Goal: Task Accomplishment & Management: Complete application form

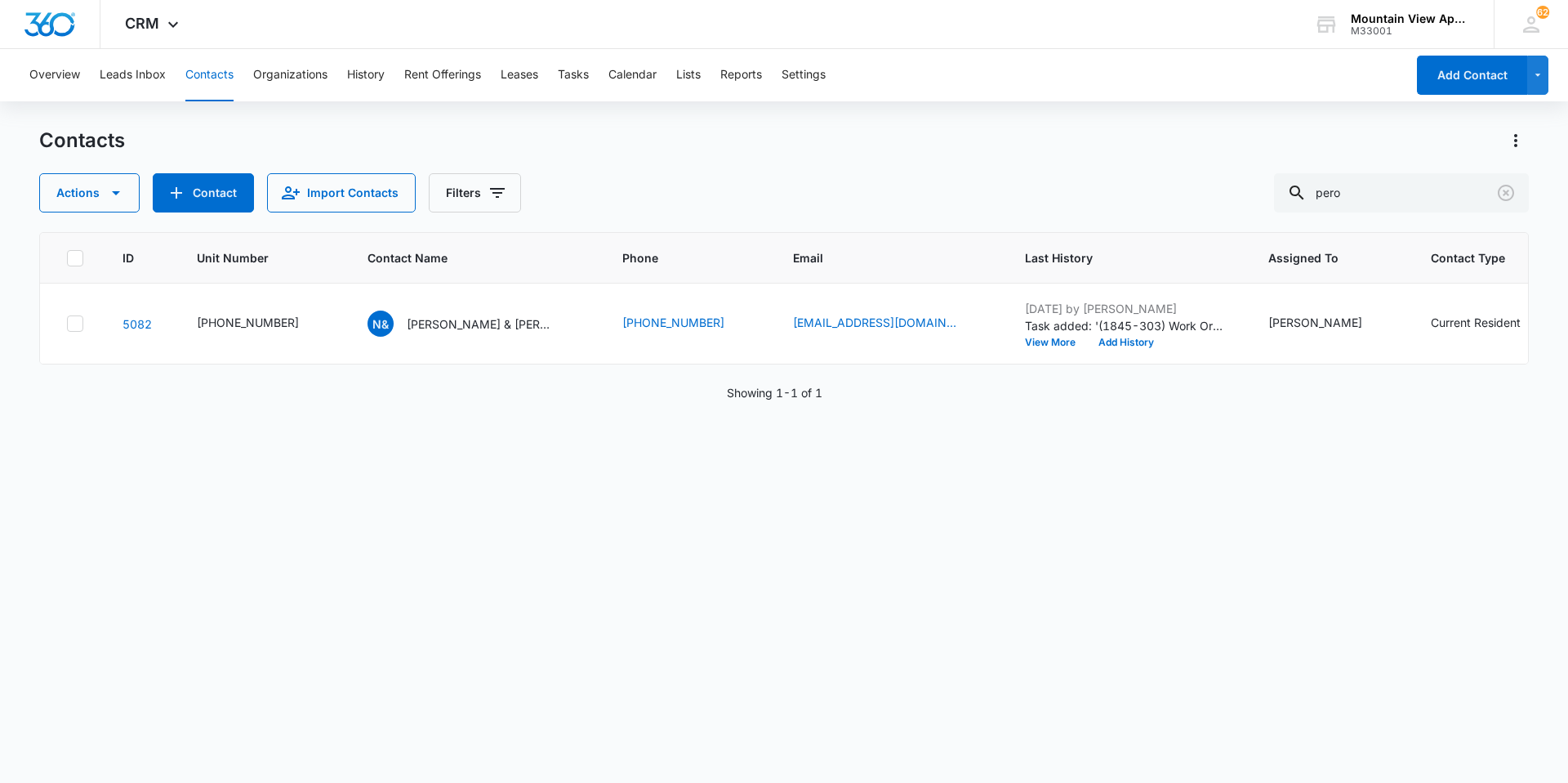
click at [215, 71] on button "Contacts" at bounding box center [210, 75] width 48 height 52
drag, startPoint x: 1406, startPoint y: 184, endPoint x: 909, endPoint y: 162, distance: 497.5
click at [909, 162] on div "Contacts Actions Contact Import Contacts Filters pero" at bounding box center [784, 169] width 1489 height 85
type input "leetun"
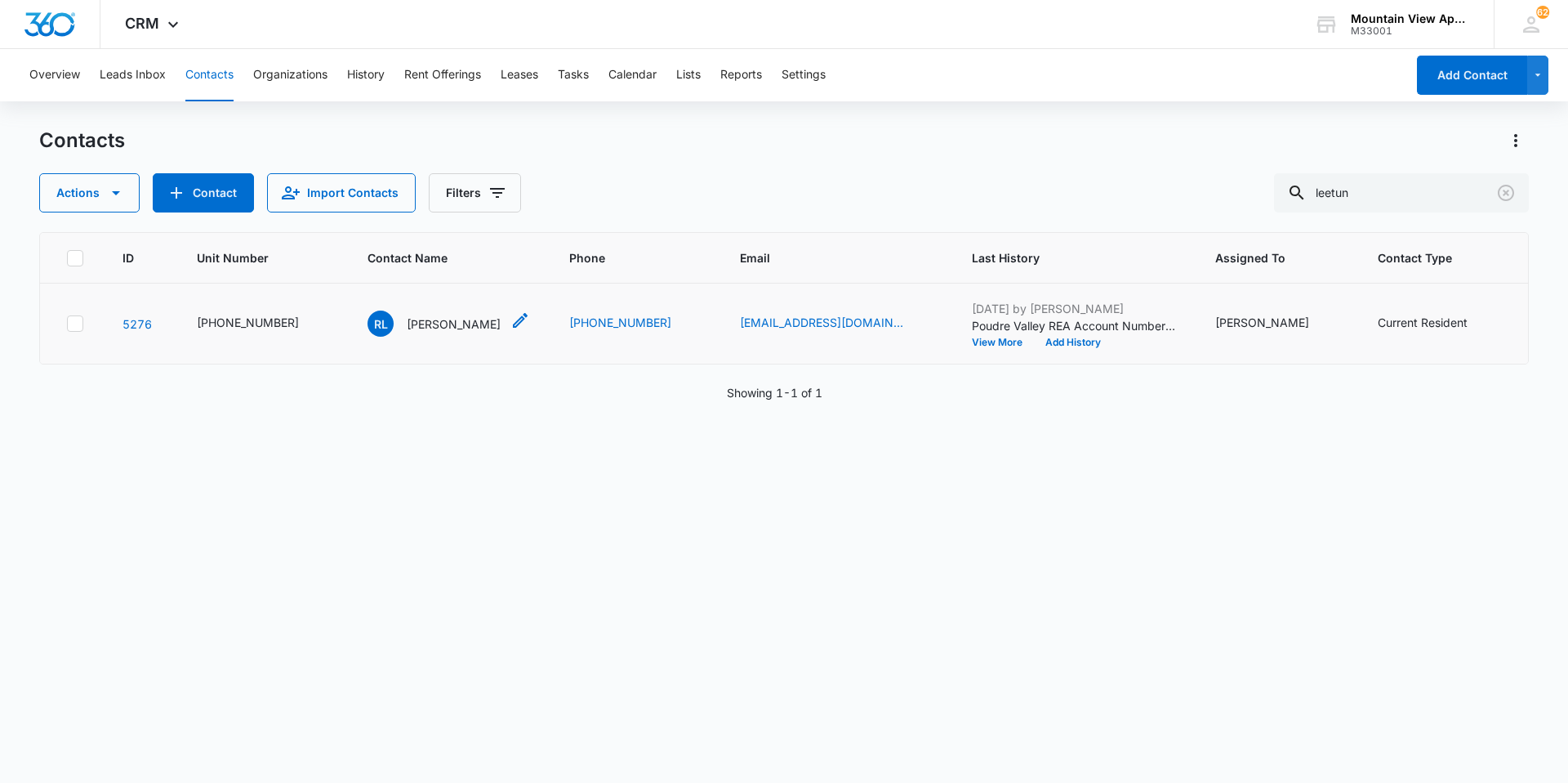
click at [423, 333] on div "[PERSON_NAME]" at bounding box center [434, 323] width 133 height 26
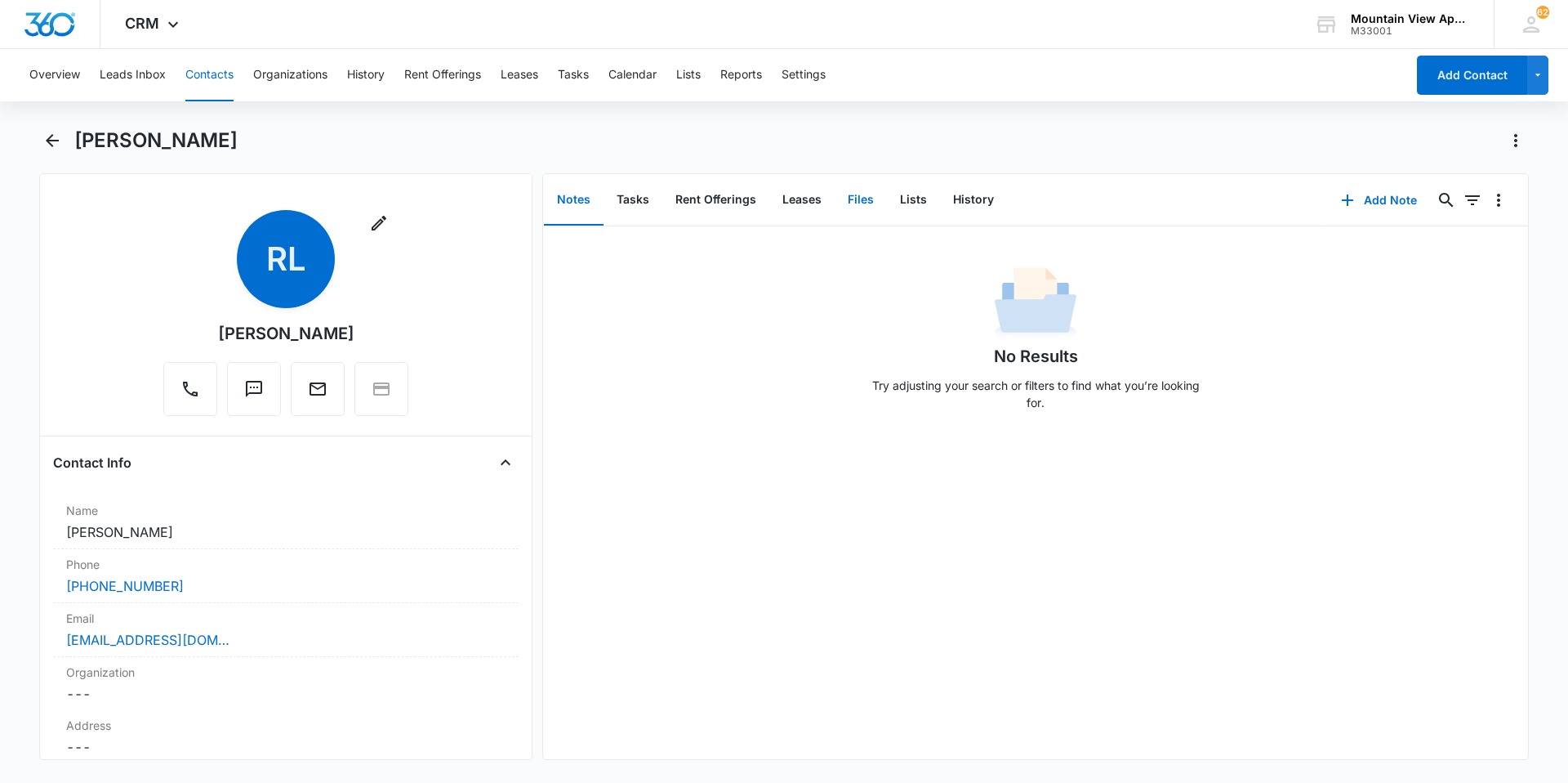
click at [867, 196] on button "Files" at bounding box center [860, 200] width 52 height 51
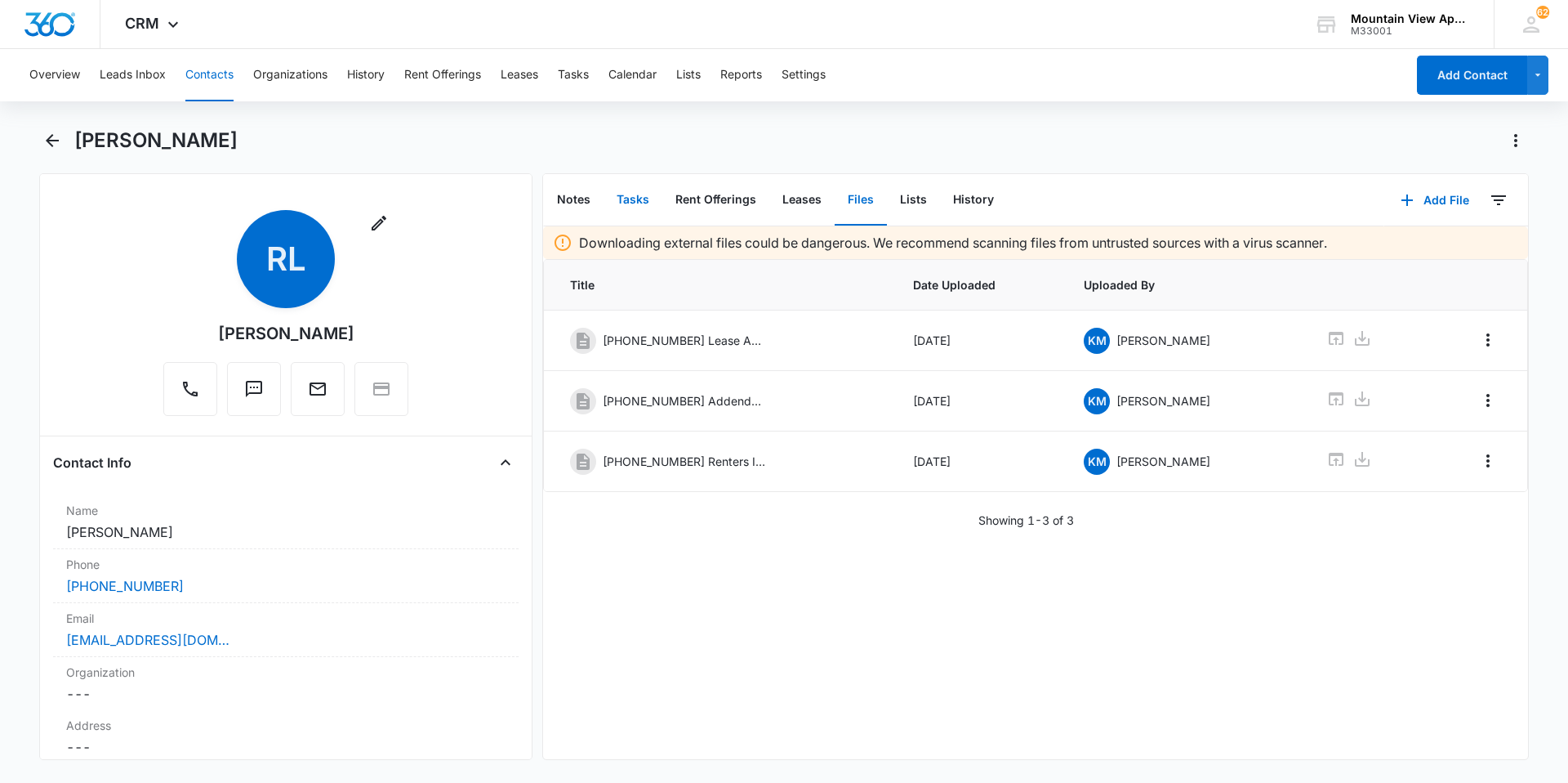
click at [644, 202] on button "Tasks" at bounding box center [633, 200] width 59 height 51
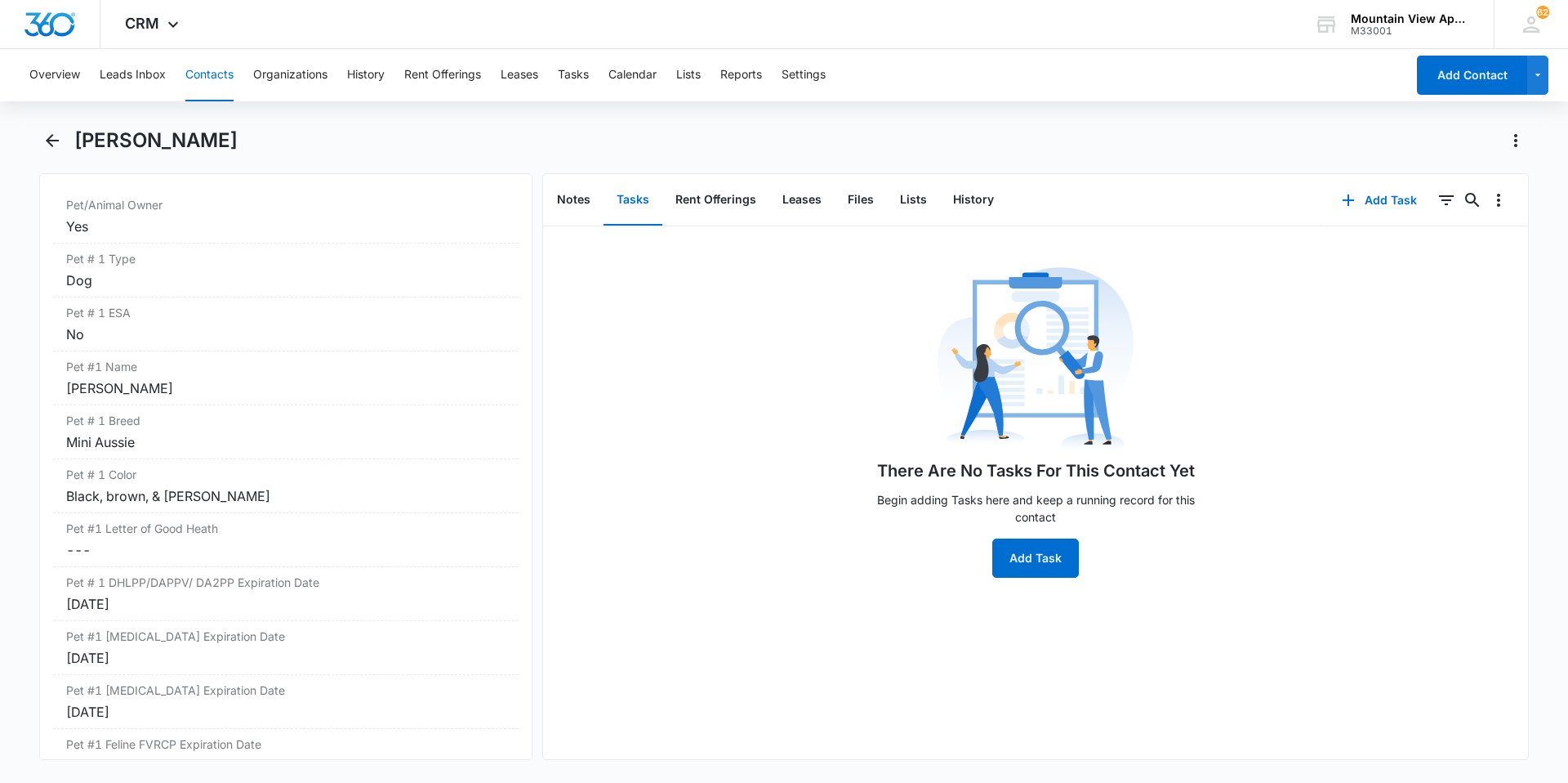
scroll to position [2206, 0]
click at [209, 77] on button "Contacts" at bounding box center [210, 75] width 48 height 52
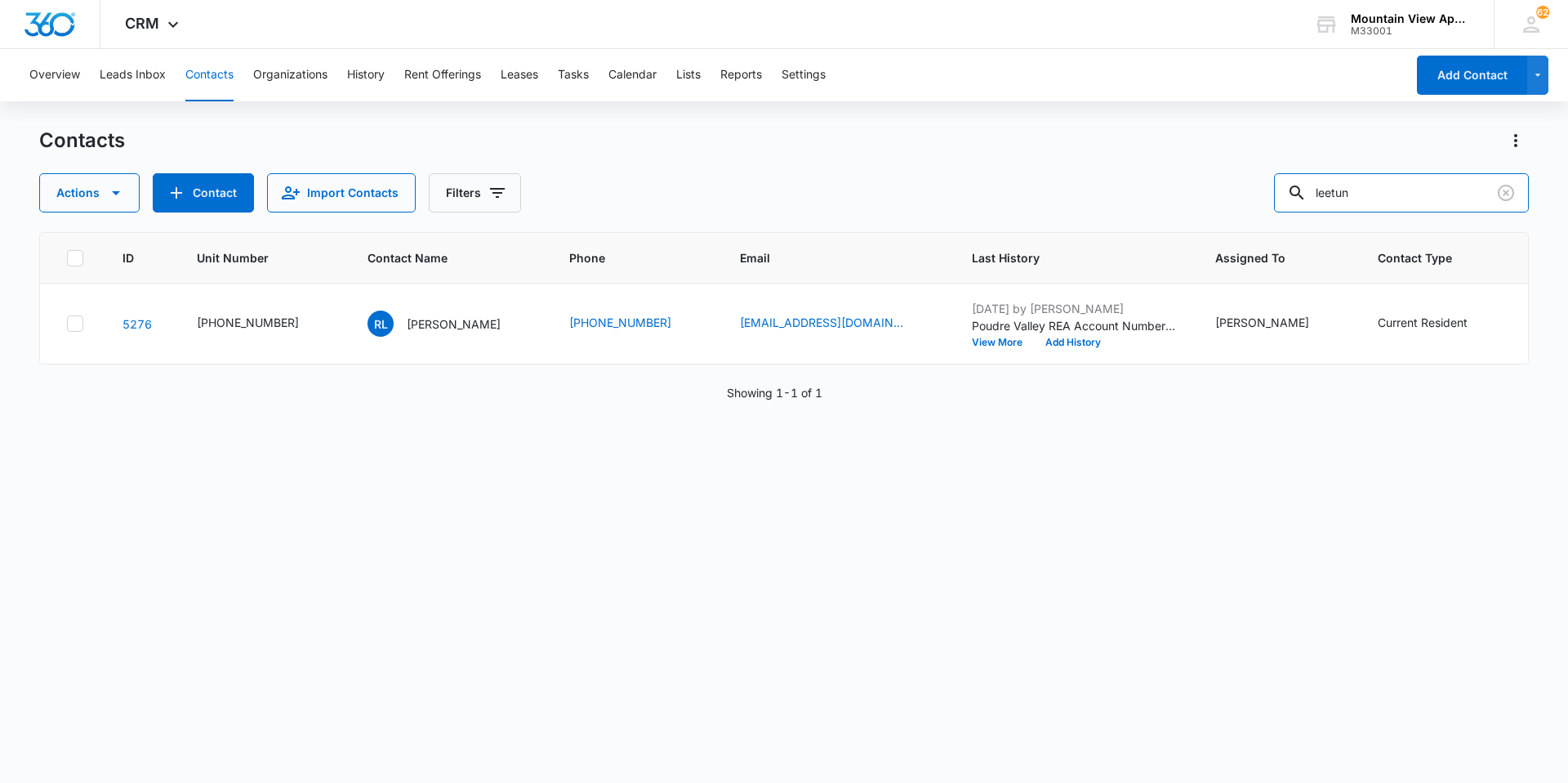
drag, startPoint x: 1391, startPoint y: 201, endPoint x: 978, endPoint y: 143, distance: 417.1
click at [978, 143] on div "Contacts Actions Contact Import Contacts Filters leetun" at bounding box center [784, 169] width 1489 height 85
type input "leetero"
click at [407, 319] on p "[PERSON_NAME]" at bounding box center [454, 324] width 94 height 17
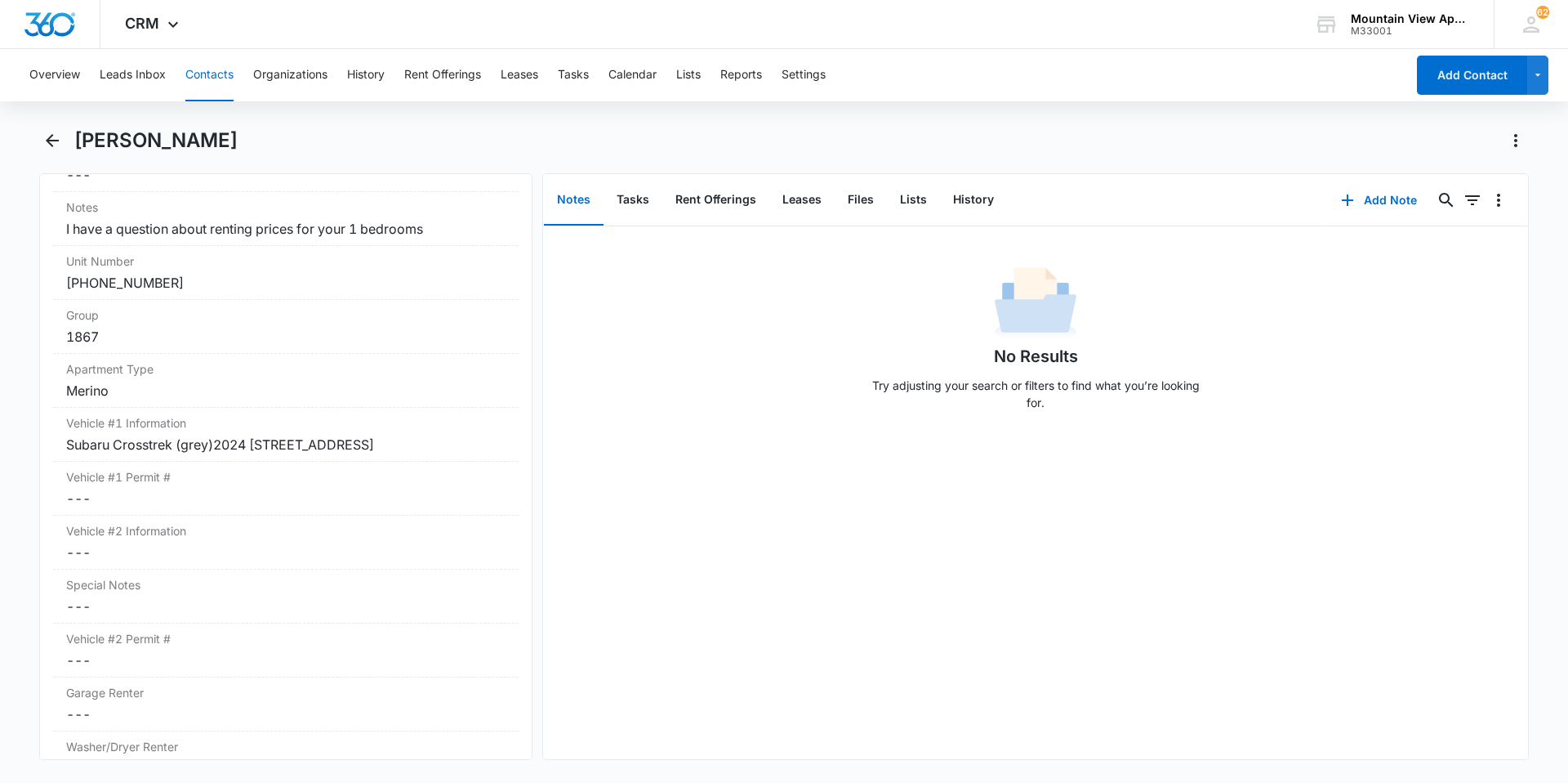
scroll to position [1307, 0]
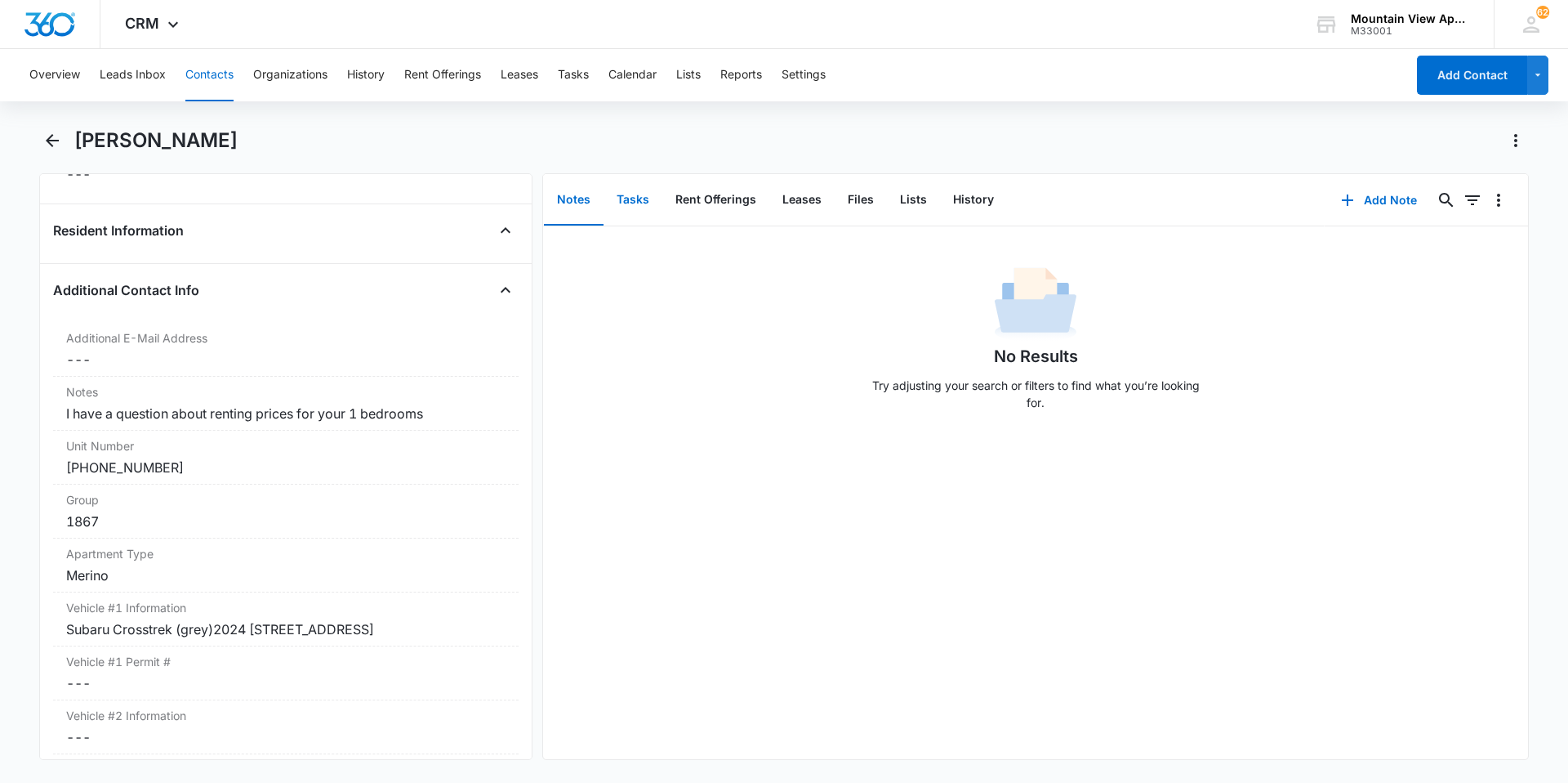
drag, startPoint x: 630, startPoint y: 197, endPoint x: 619, endPoint y: 201, distance: 11.7
click at [630, 197] on button "Tasks" at bounding box center [633, 200] width 59 height 51
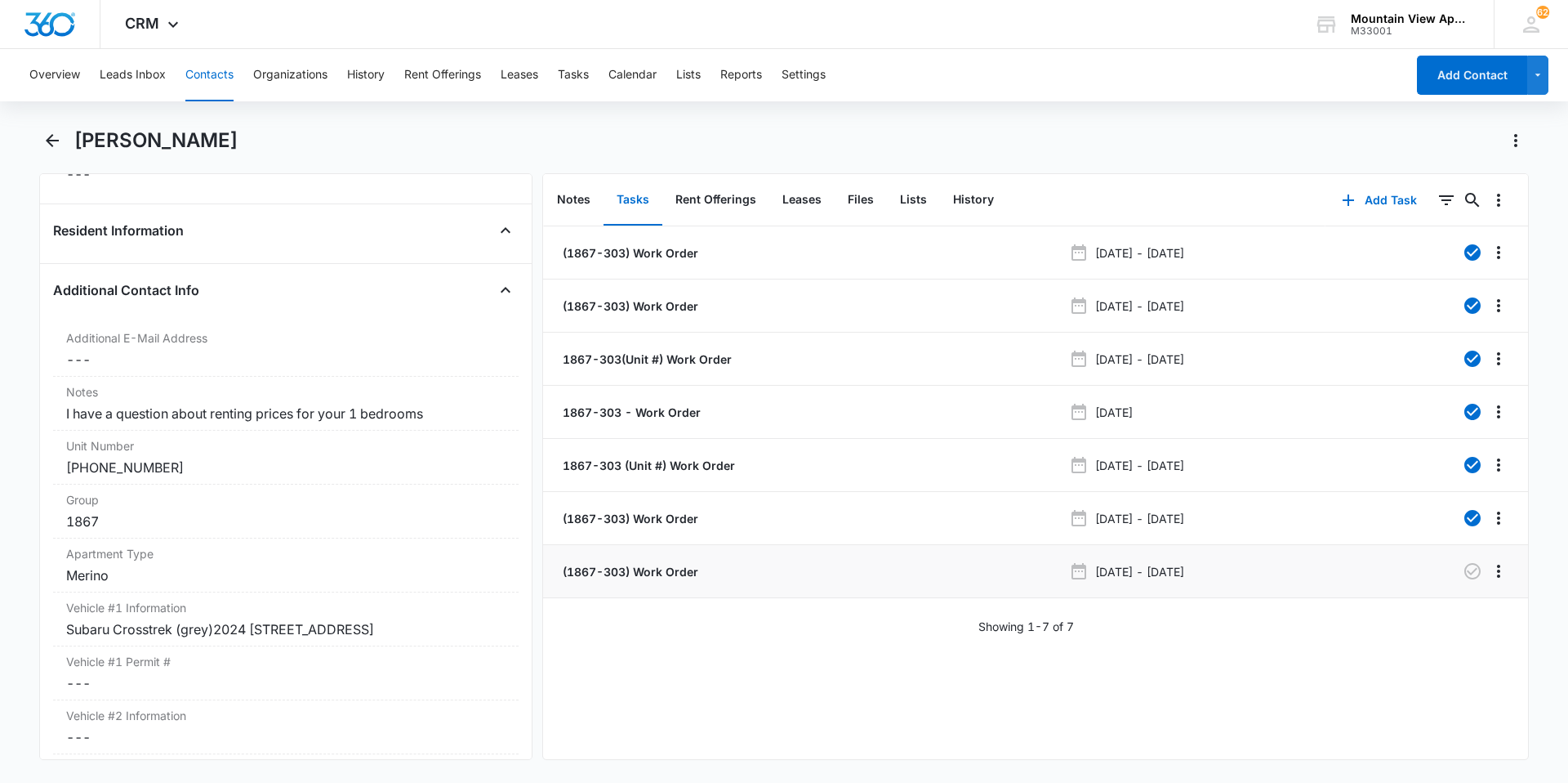
click at [645, 581] on li "(1867-303) Work Order [DATE] - [DATE]" at bounding box center [1036, 570] width 985 height 53
click at [649, 577] on p "(1867-303) Work Order" at bounding box center [628, 571] width 139 height 17
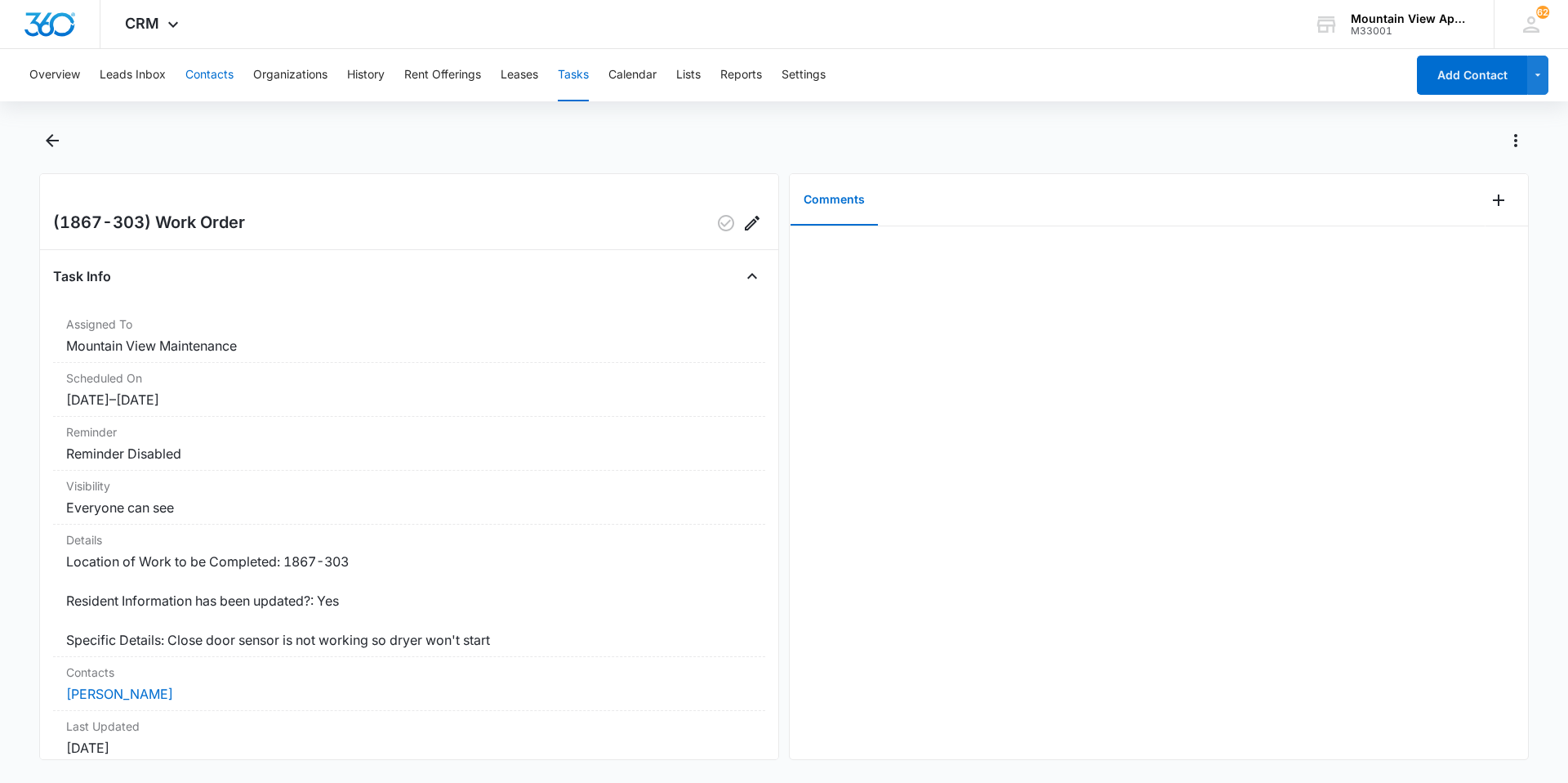
click at [215, 85] on button "Contacts" at bounding box center [210, 75] width 48 height 52
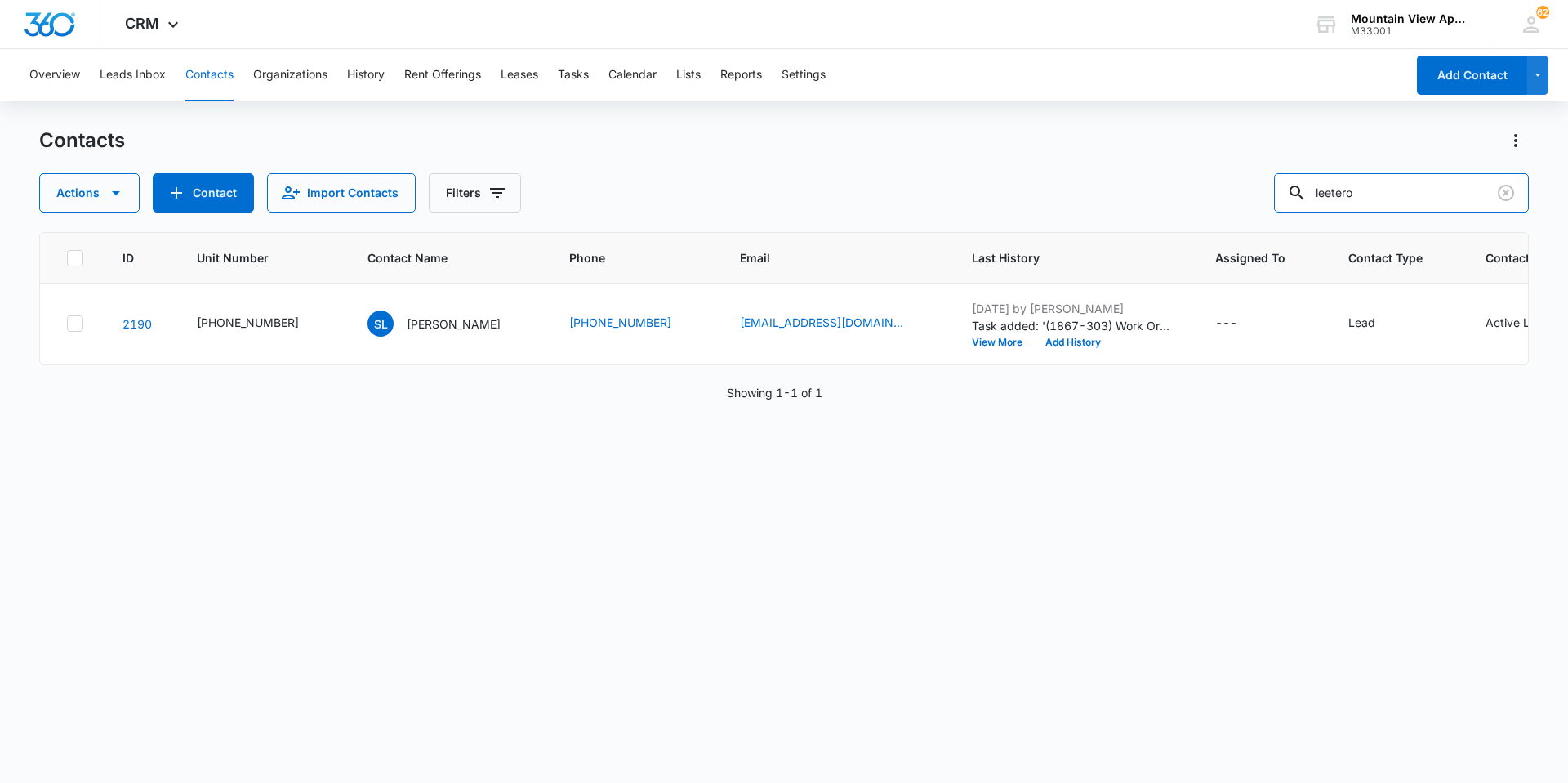
drag, startPoint x: 1409, startPoint y: 192, endPoint x: 879, endPoint y: 63, distance: 545.5
click at [879, 64] on div "Overview Leads Inbox Contacts Organizations History Rent Offerings Leases Tasks…" at bounding box center [784, 415] width 1568 height 732
type input "[PERSON_NAME]"
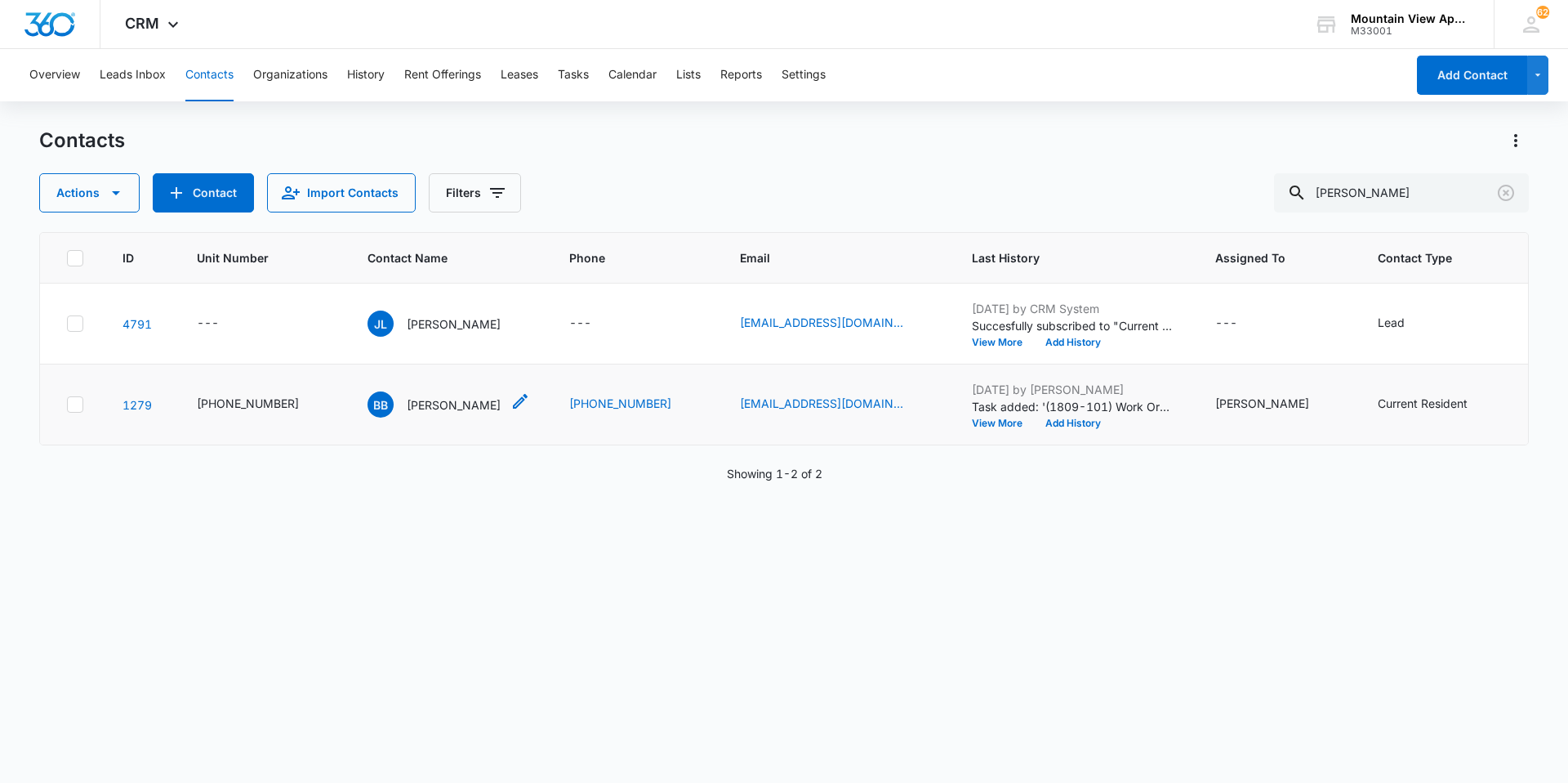
click at [433, 406] on p "[PERSON_NAME]" at bounding box center [454, 404] width 94 height 17
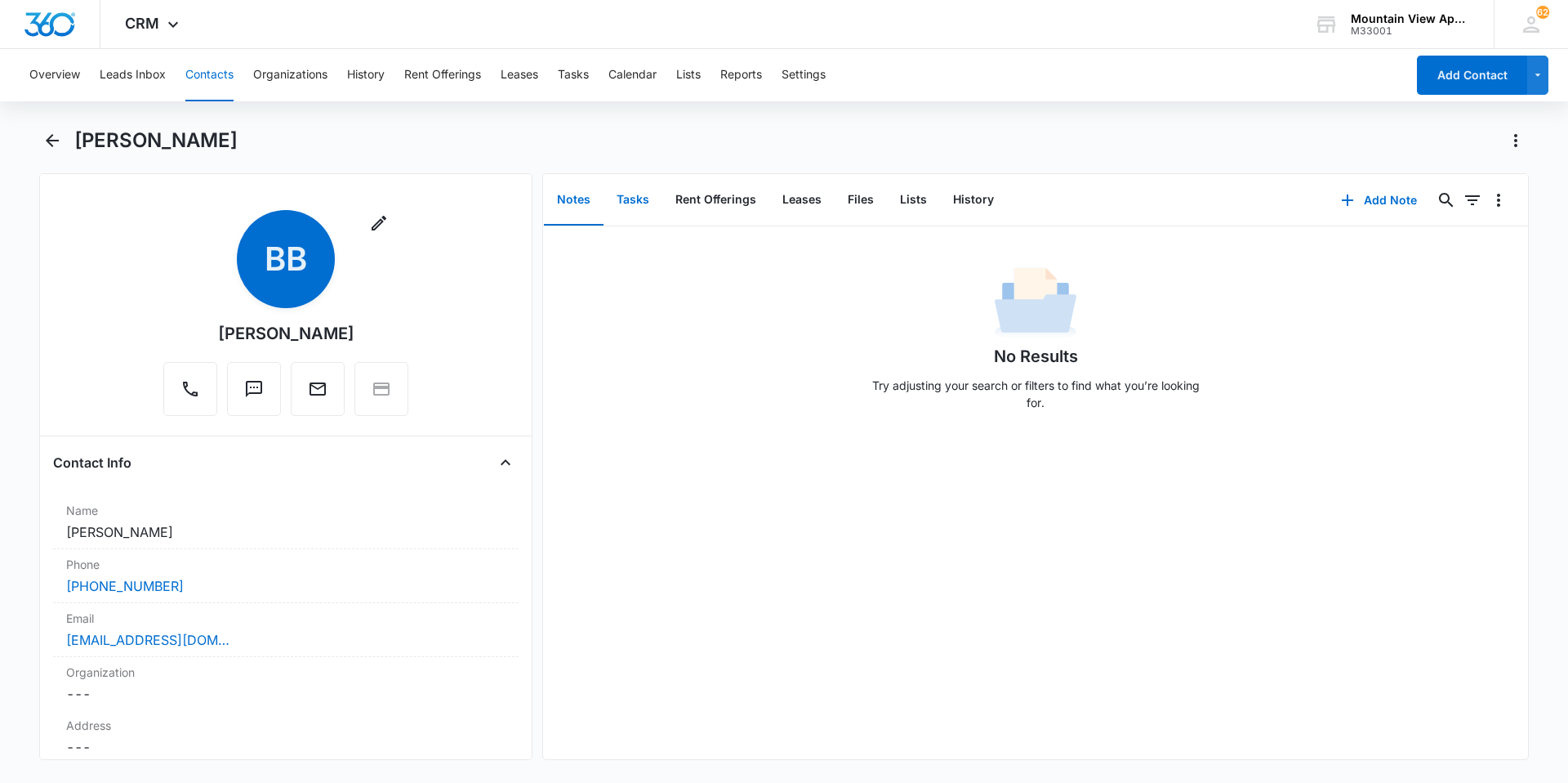
click at [656, 190] on button "Tasks" at bounding box center [633, 200] width 59 height 51
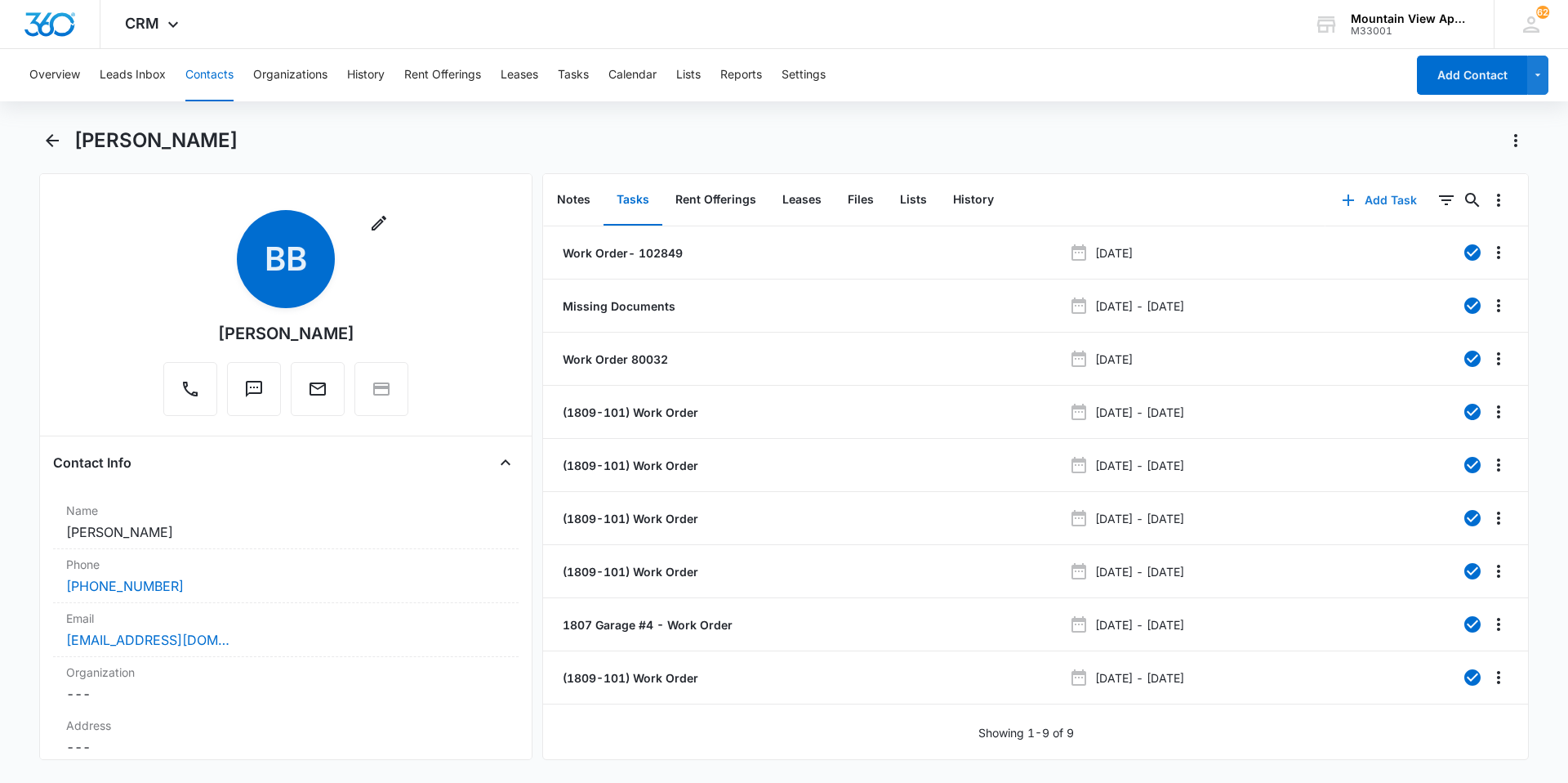
click at [1377, 201] on button "Add Task" at bounding box center [1379, 200] width 108 height 39
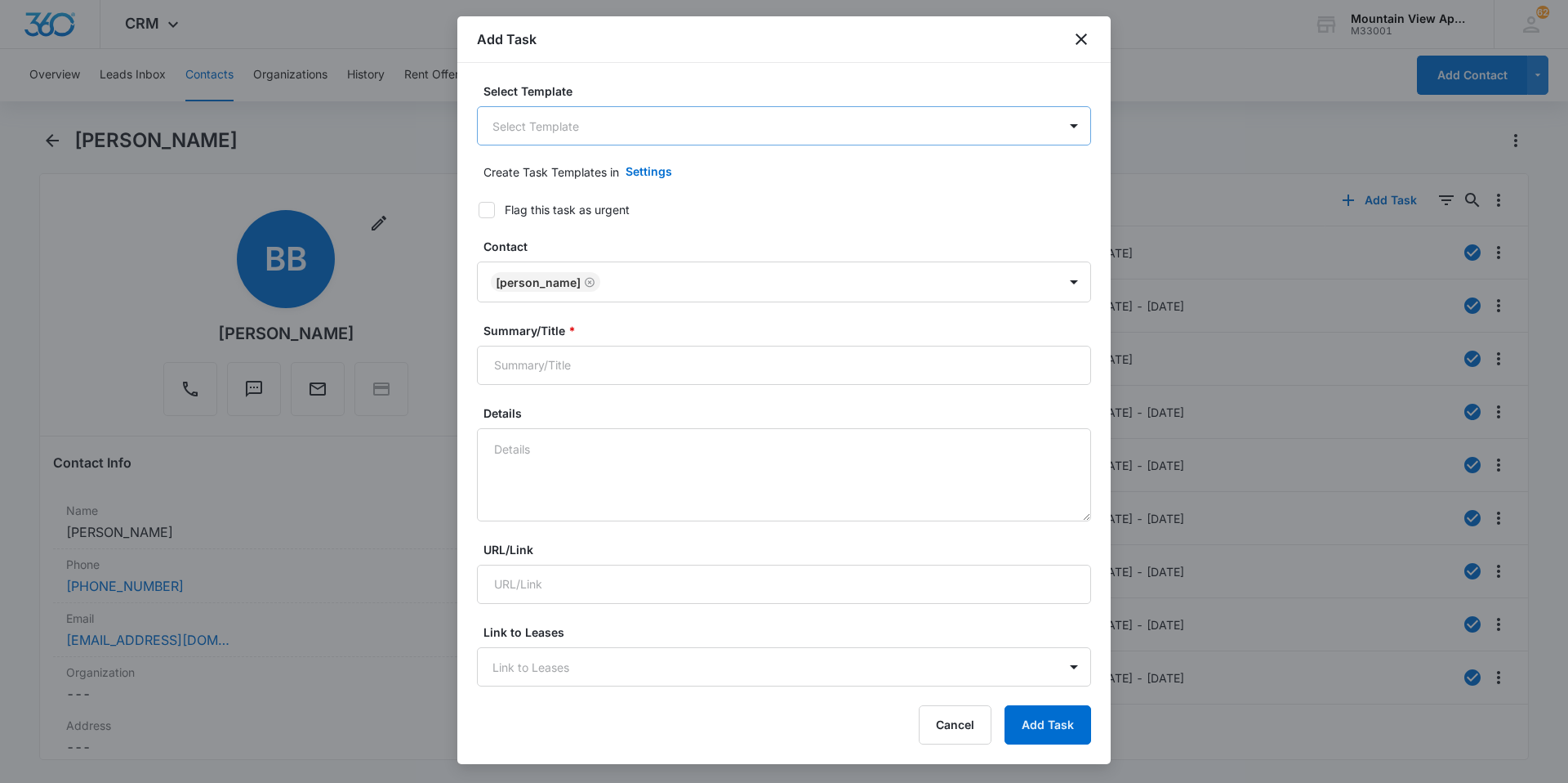
click at [746, 129] on body "CRM Apps Reputation Websites Forms CRM Email Social Content Ads Intelligence Fi…" at bounding box center [784, 392] width 1568 height 783
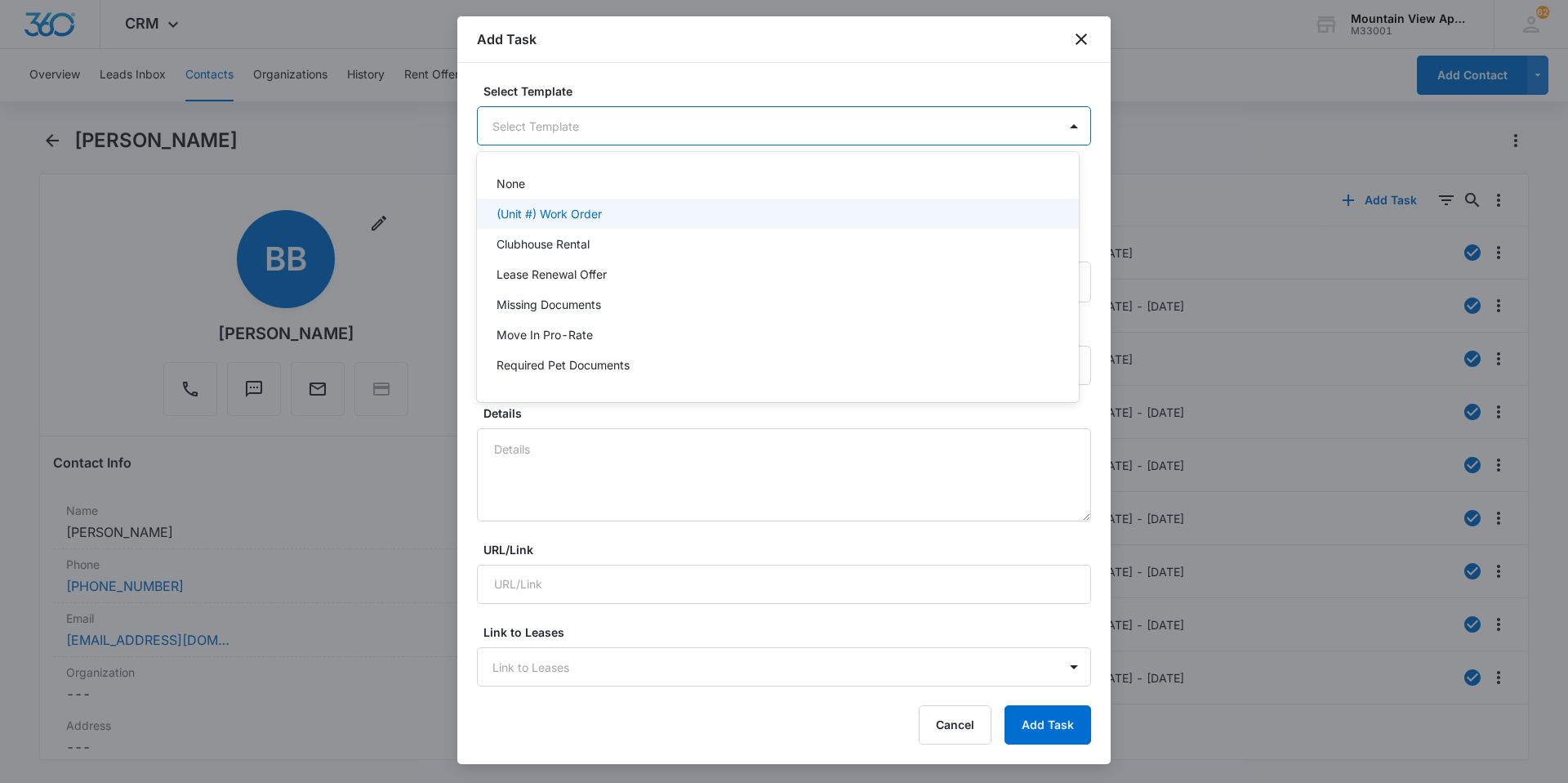
click at [670, 218] on div "(Unit #) Work Order" at bounding box center [776, 213] width 559 height 17
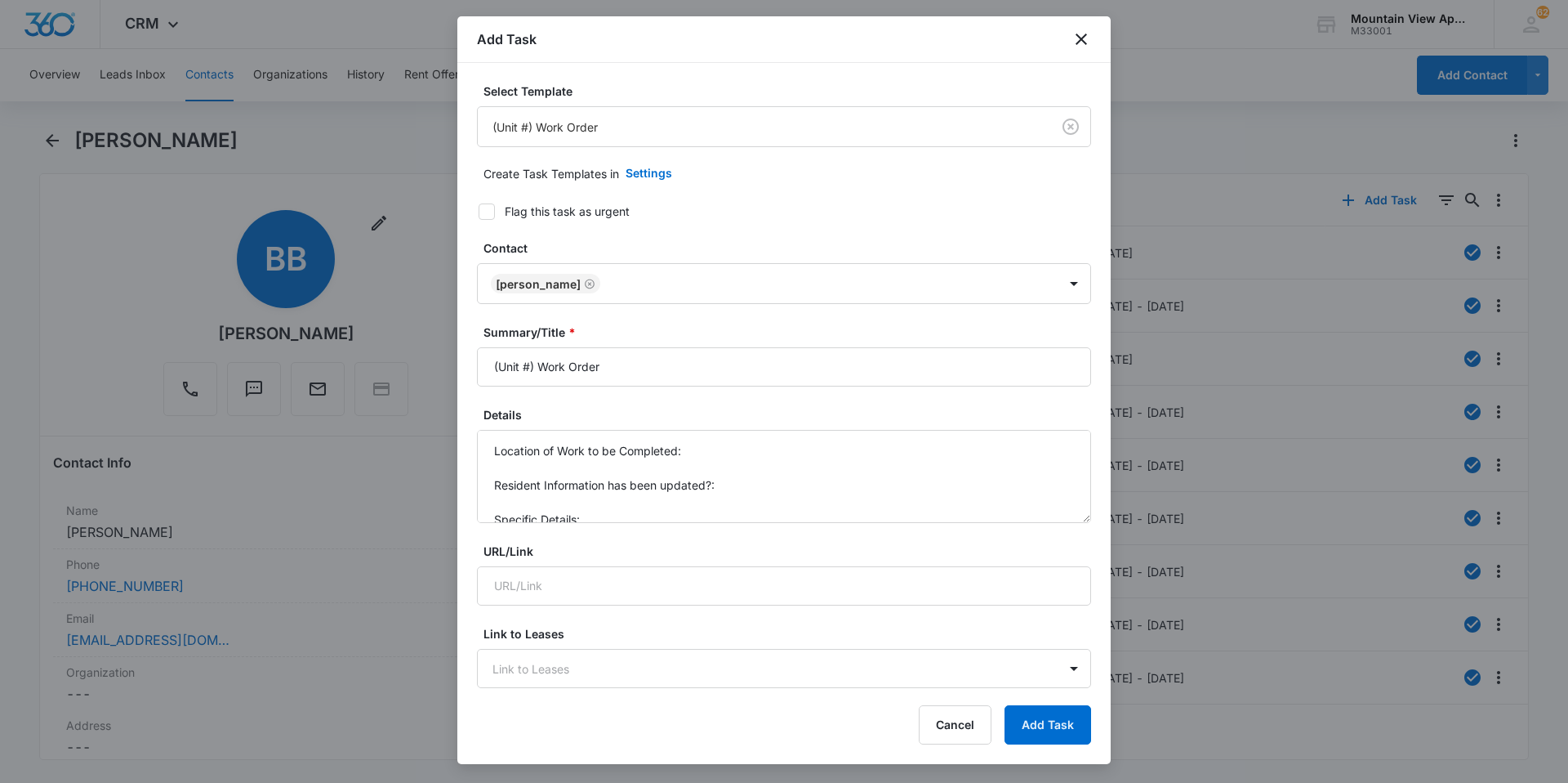
click at [1063, 32] on div "Add Task" at bounding box center [784, 40] width 653 height 47
click at [1082, 38] on icon "close" at bounding box center [1081, 39] width 11 height 11
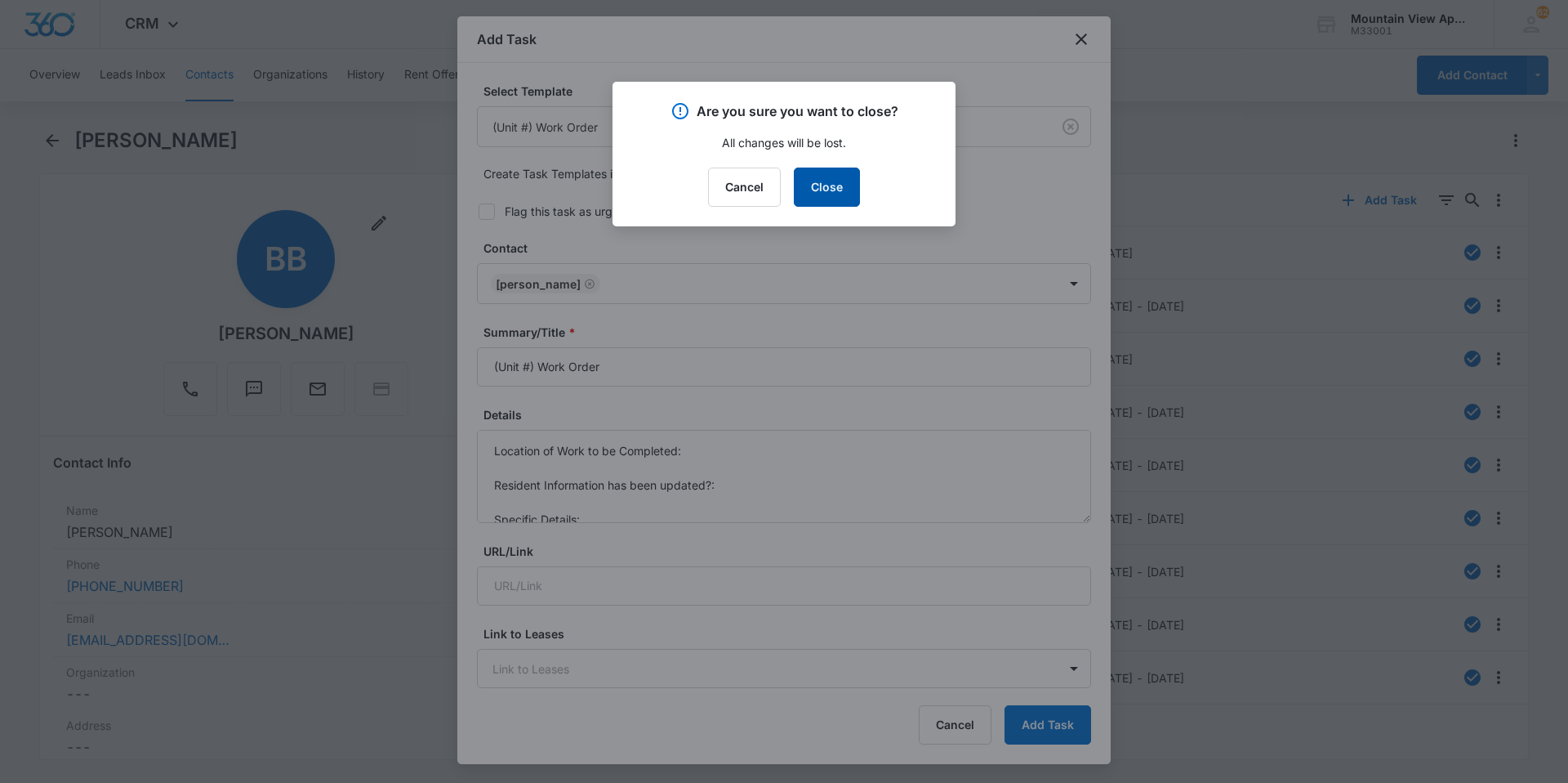
click at [842, 185] on button "Close" at bounding box center [827, 187] width 67 height 39
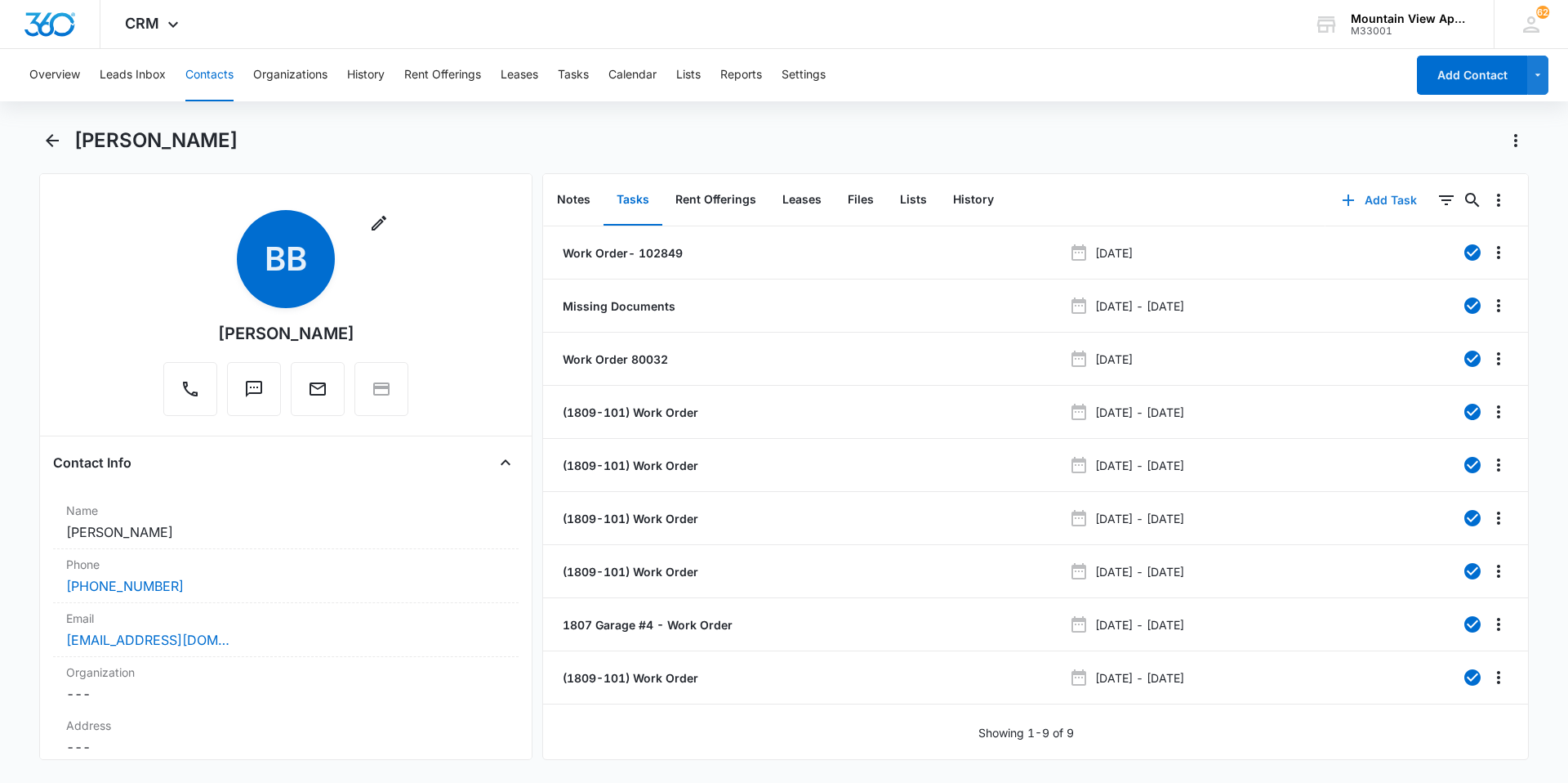
click at [1387, 191] on button "Add Task" at bounding box center [1379, 200] width 108 height 39
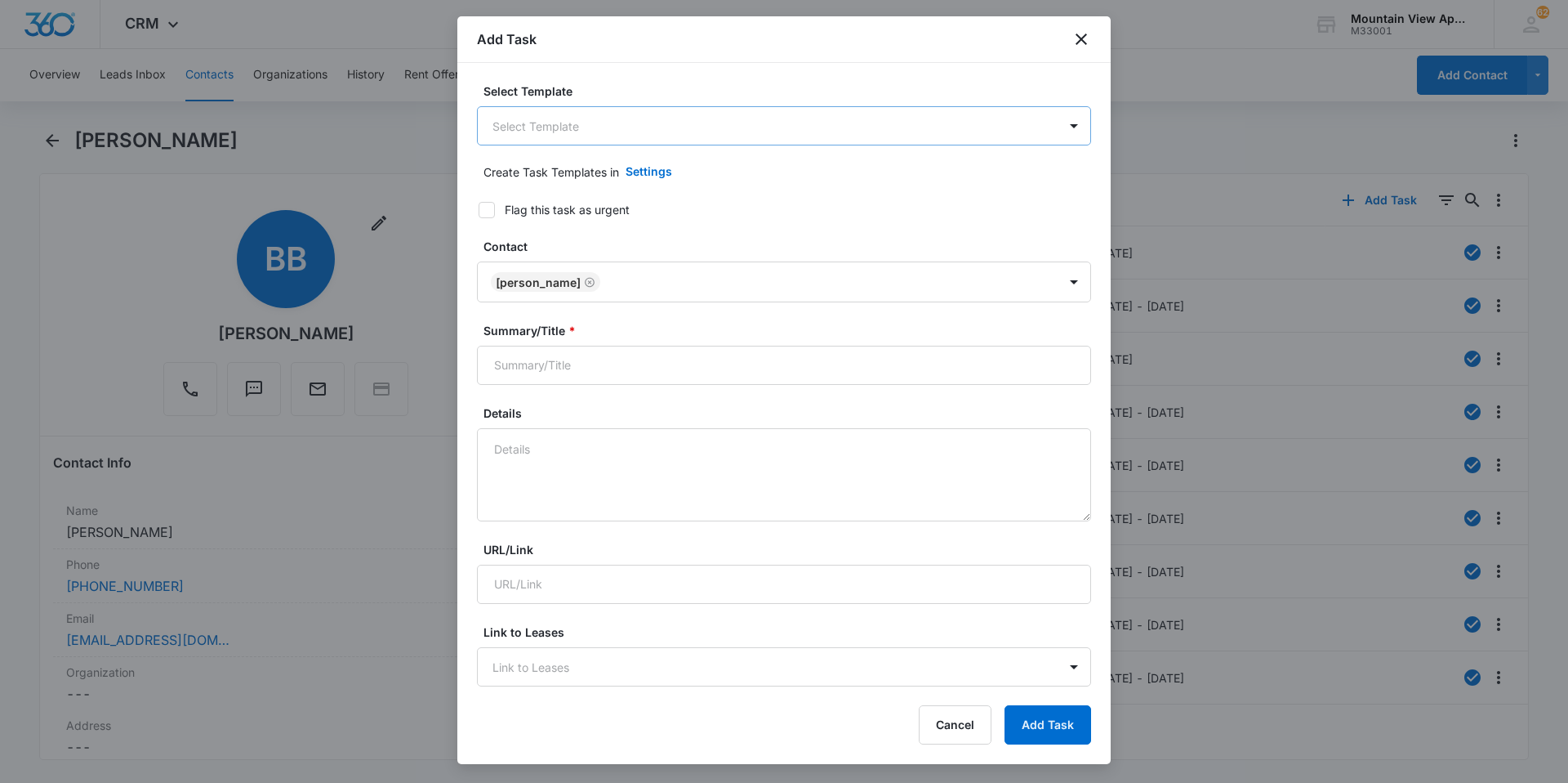
click at [643, 140] on body "CRM Apps Reputation Websites Forms CRM Email Social Content Ads Intelligence Fi…" at bounding box center [784, 392] width 1568 height 783
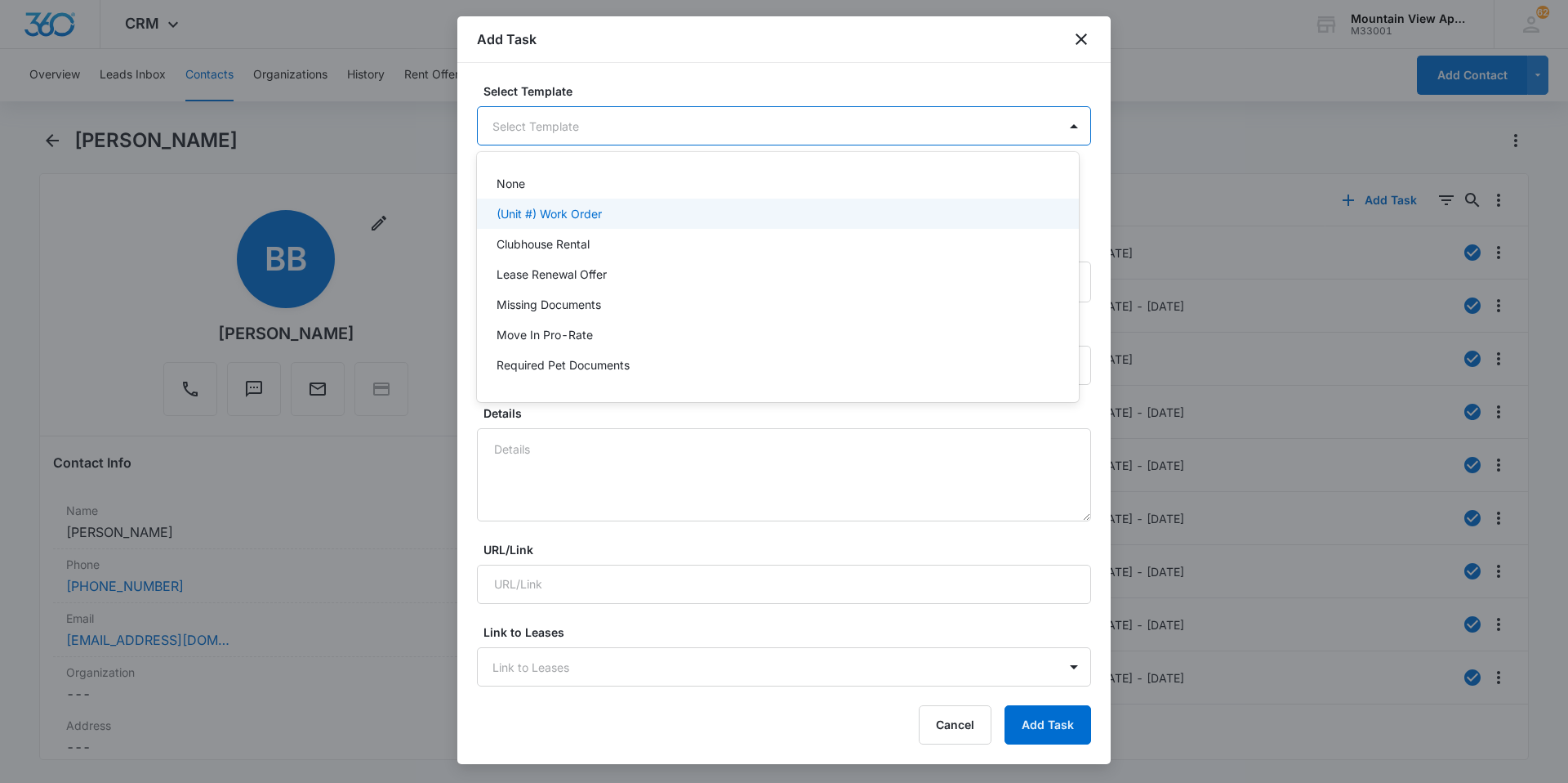
click at [629, 208] on div "(Unit #) Work Order" at bounding box center [776, 213] width 559 height 17
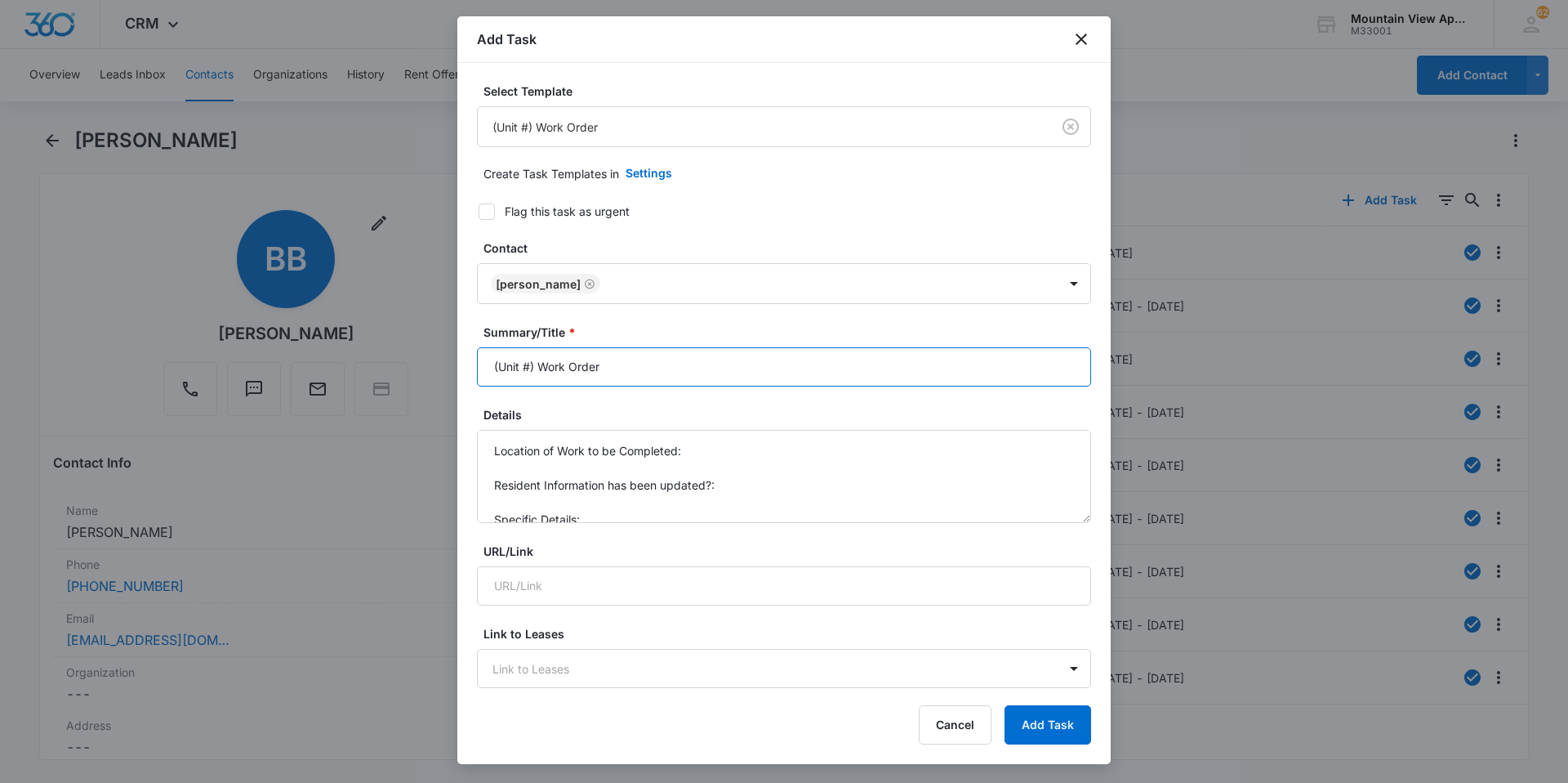
drag, startPoint x: 530, startPoint y: 370, endPoint x: 946, endPoint y: 361, distance: 416.1
click at [530, 370] on input "(Unit #) Work Order" at bounding box center [784, 366] width 614 height 39
type input "(1809-101) Work Order"
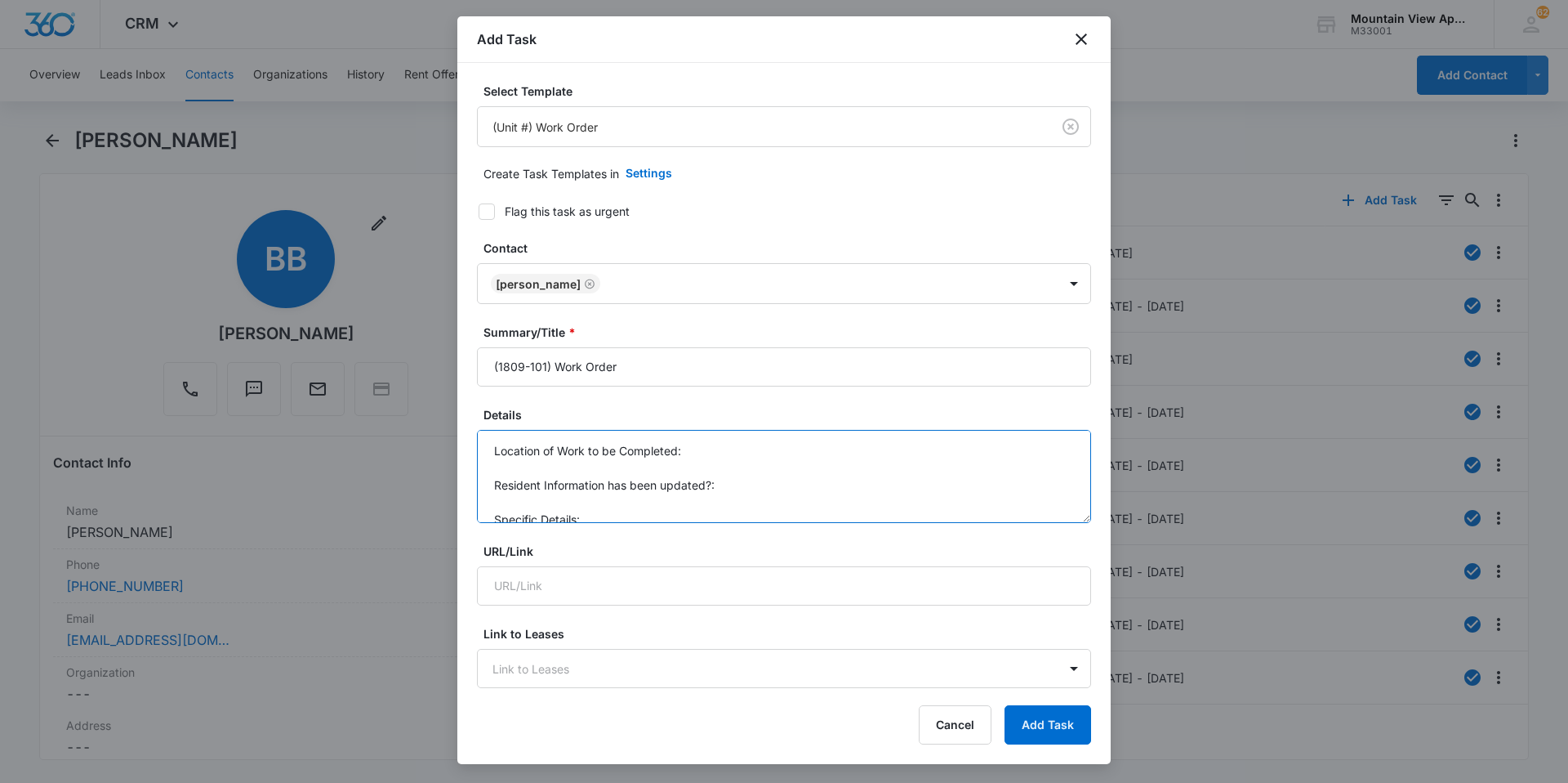
click at [738, 444] on textarea "Location of Work to be Completed: Resident Information has been updated?: Speci…" at bounding box center [784, 476] width 614 height 93
click at [633, 512] on textarea "Location of Work to be Completed: 1809-101 Resident Information has been update…" at bounding box center [784, 476] width 614 height 93
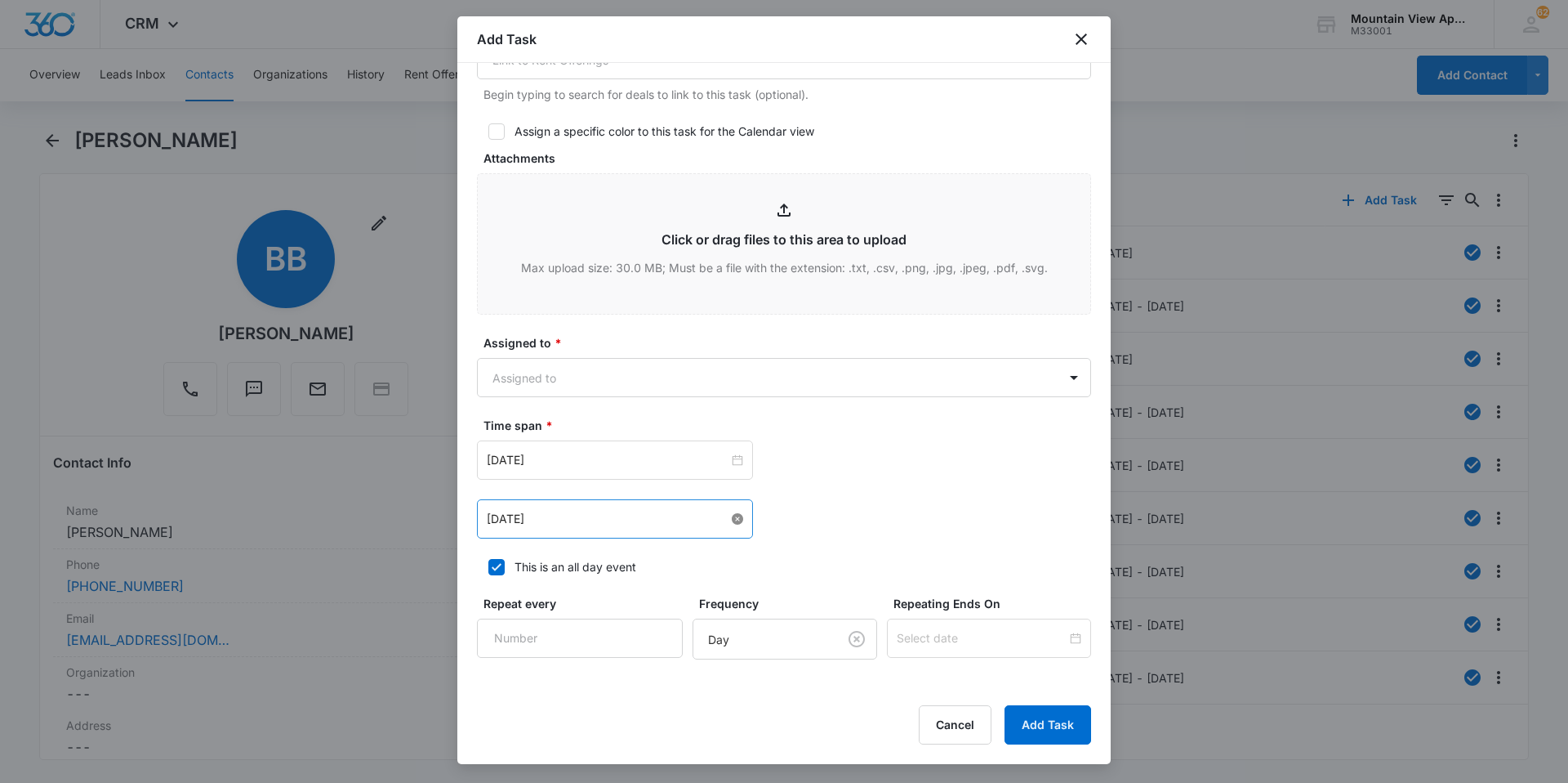
scroll to position [843, 0]
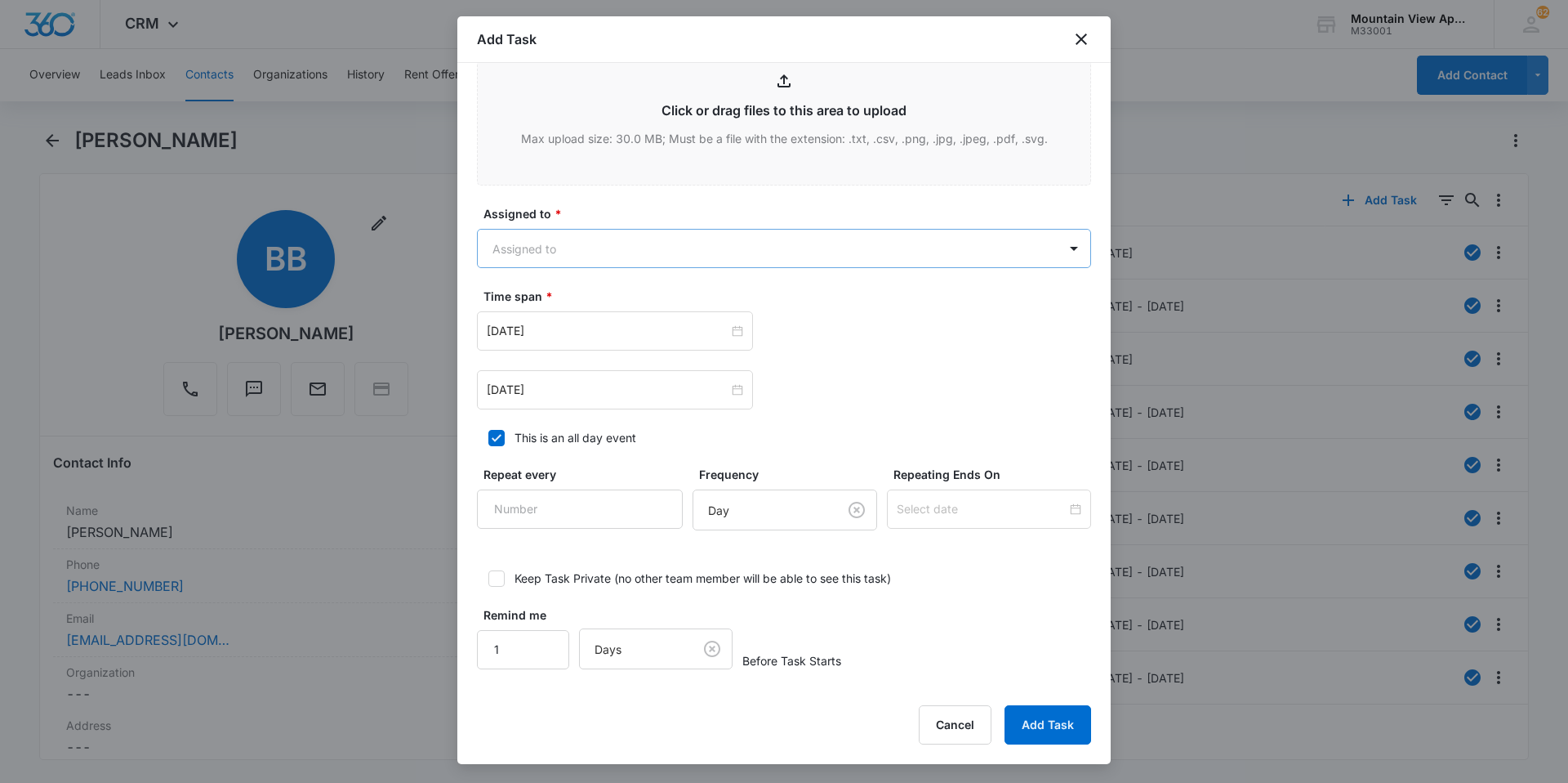
type textarea "Location of Work to be Completed: 1809-101 Resident Information has been update…"
click at [689, 260] on body "CRM Apps Reputation Websites Forms CRM Email Social Content Ads Intelligence Fi…" at bounding box center [784, 392] width 1568 height 783
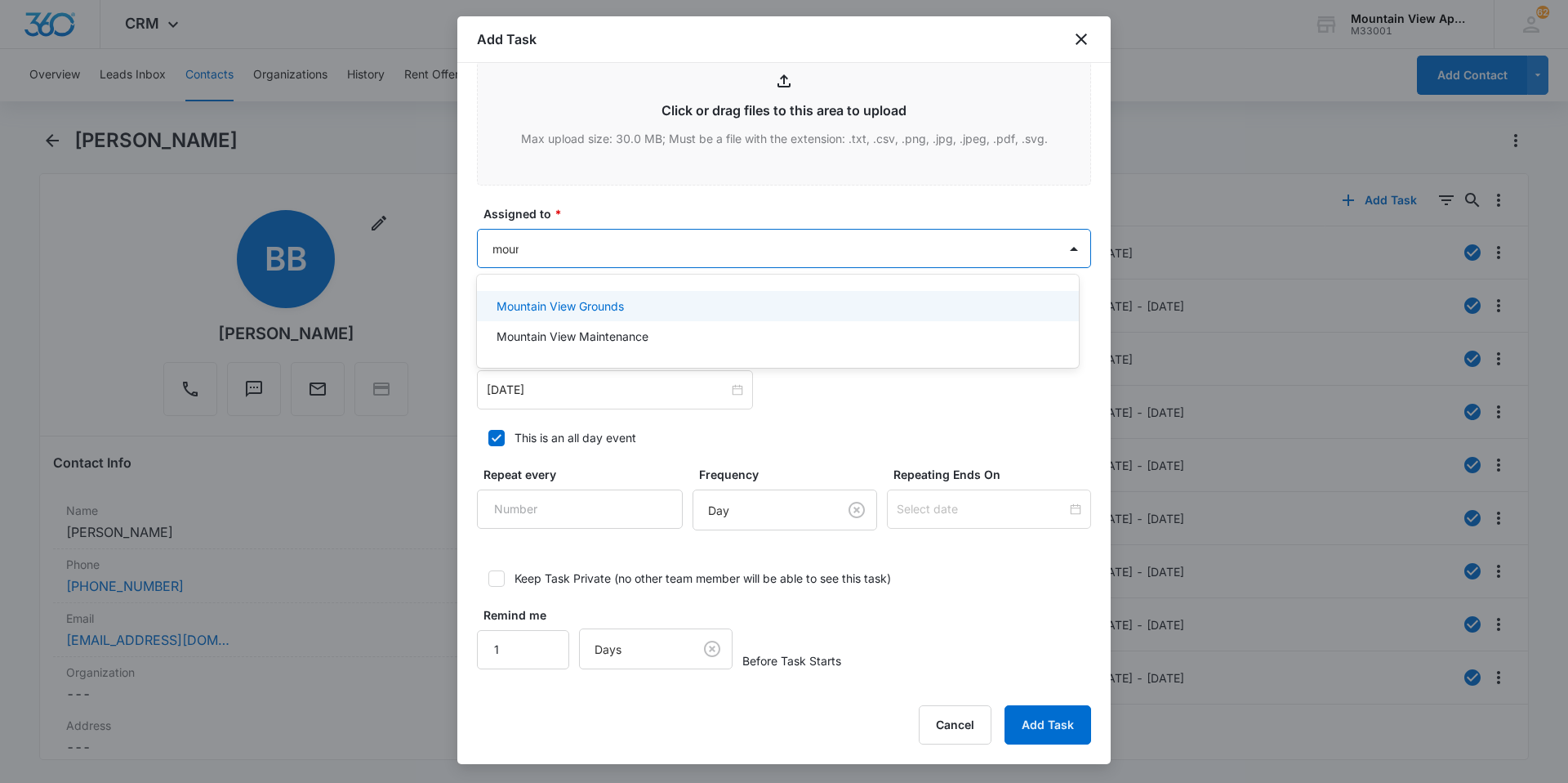
type input "mount"
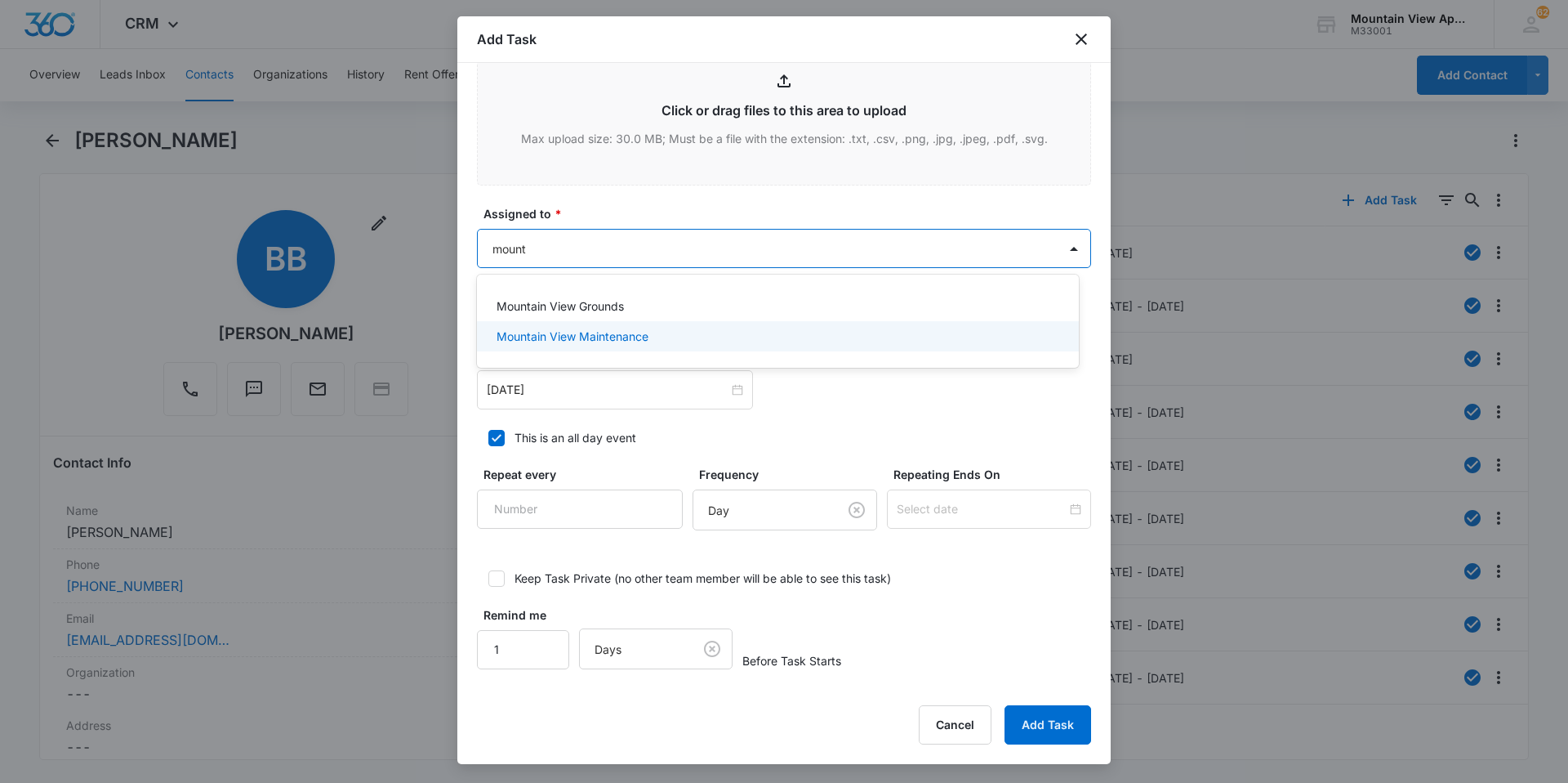
click at [629, 336] on p "Mountain View Maintenance" at bounding box center [573, 336] width 152 height 17
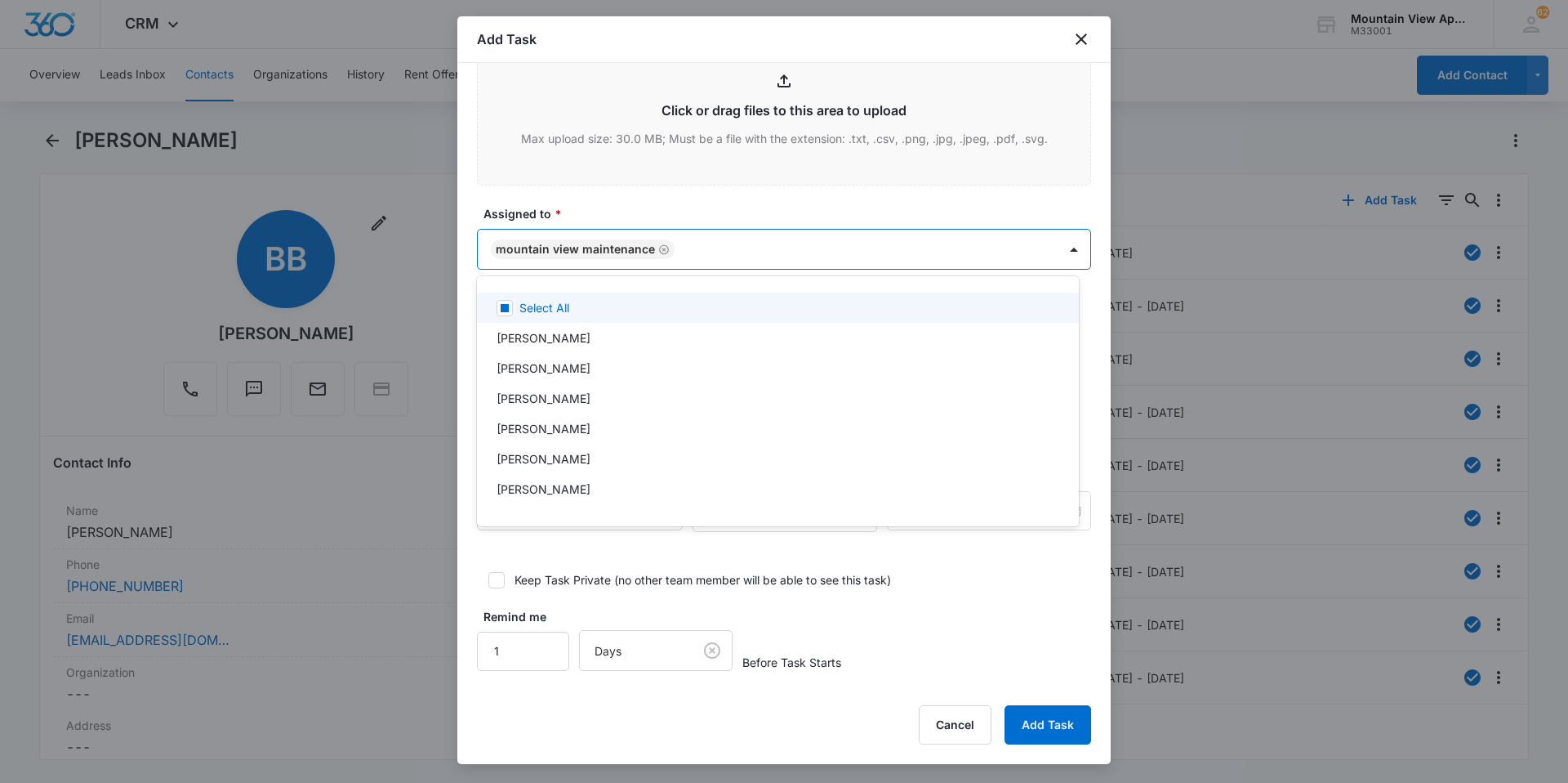
click at [686, 193] on div at bounding box center [784, 392] width 1568 height 783
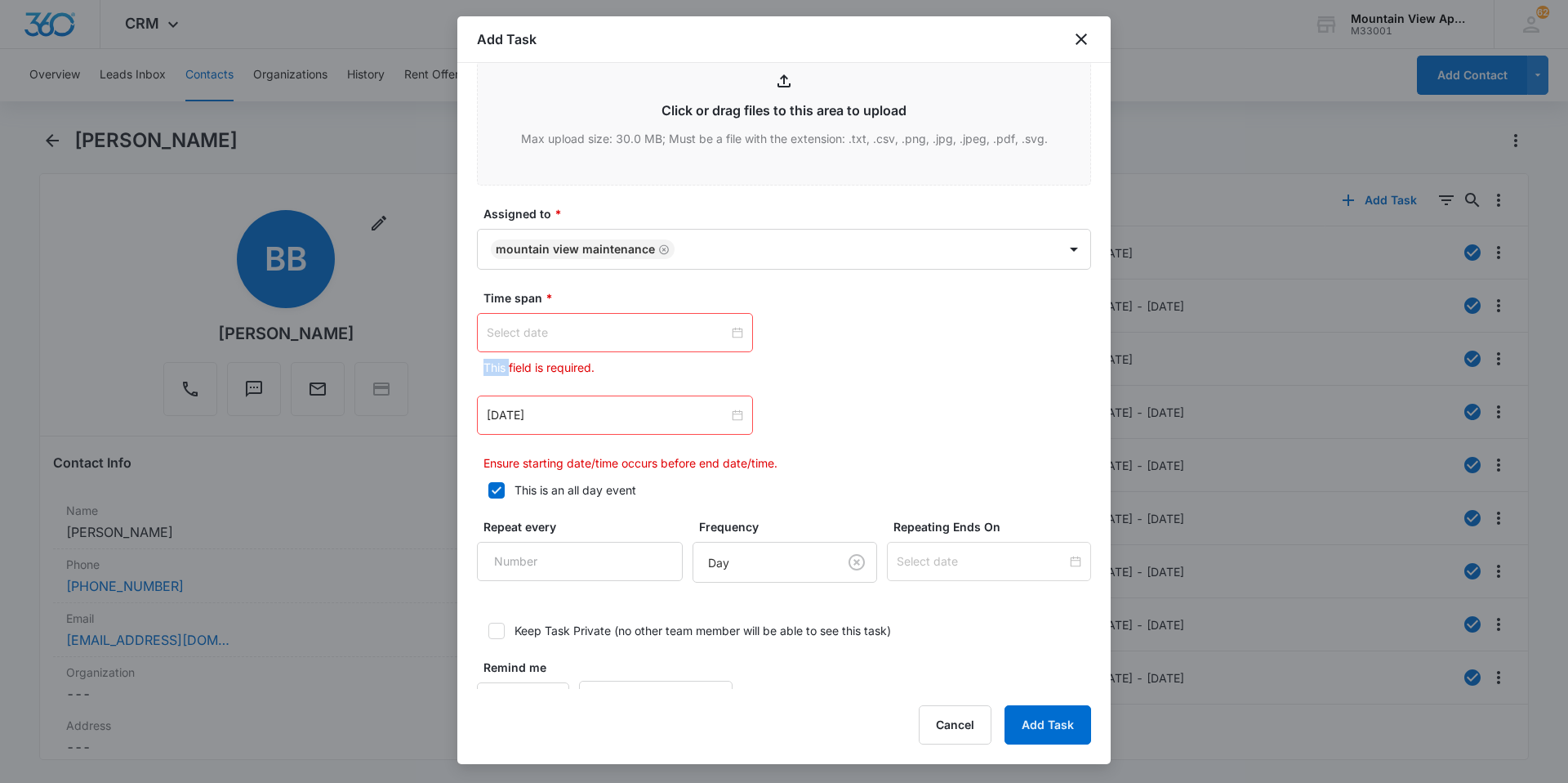
click at [734, 332] on div at bounding box center [614, 332] width 257 height 18
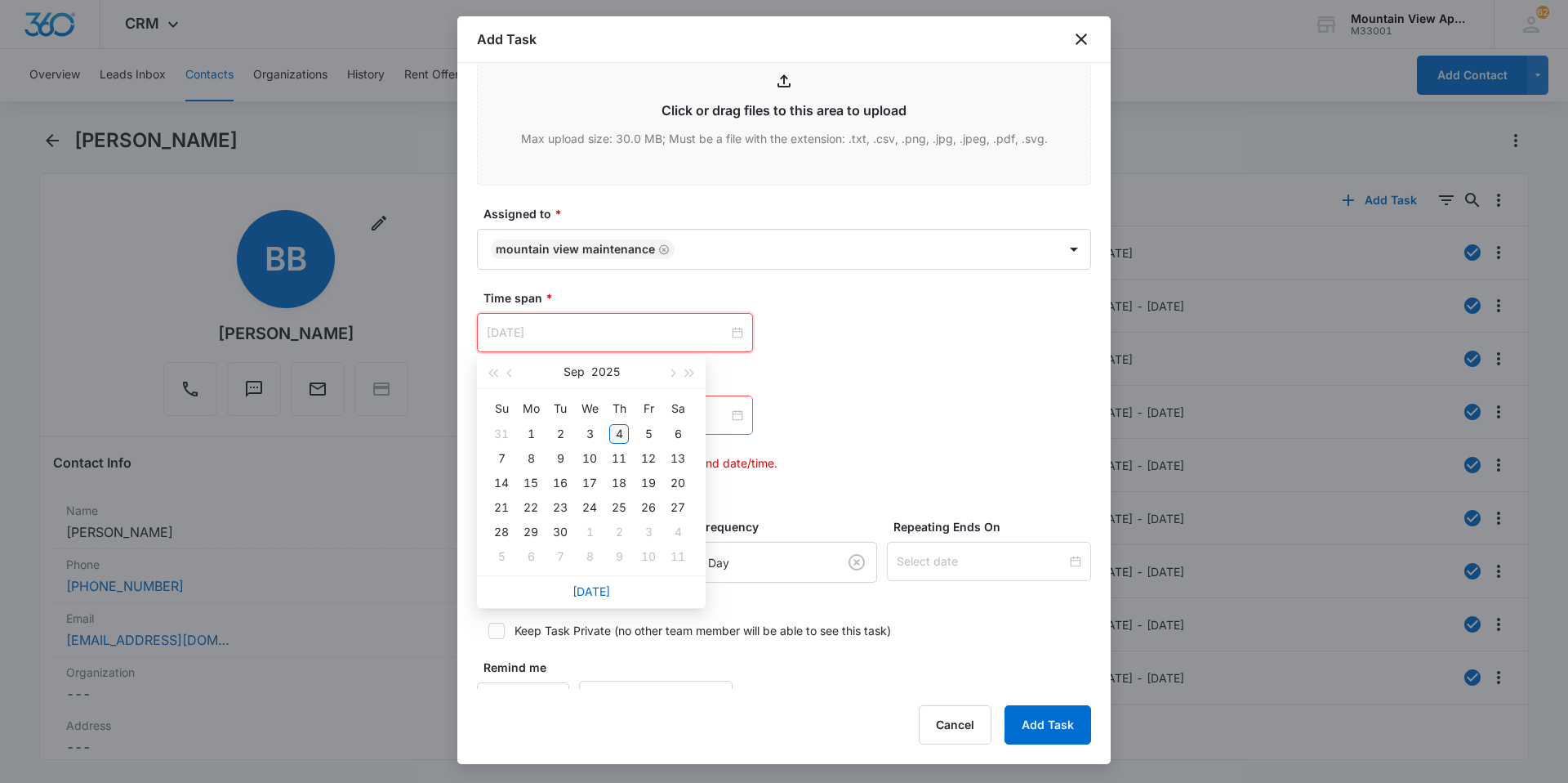
type input "[DATE]"
click at [622, 435] on div "4" at bounding box center [619, 434] width 20 height 20
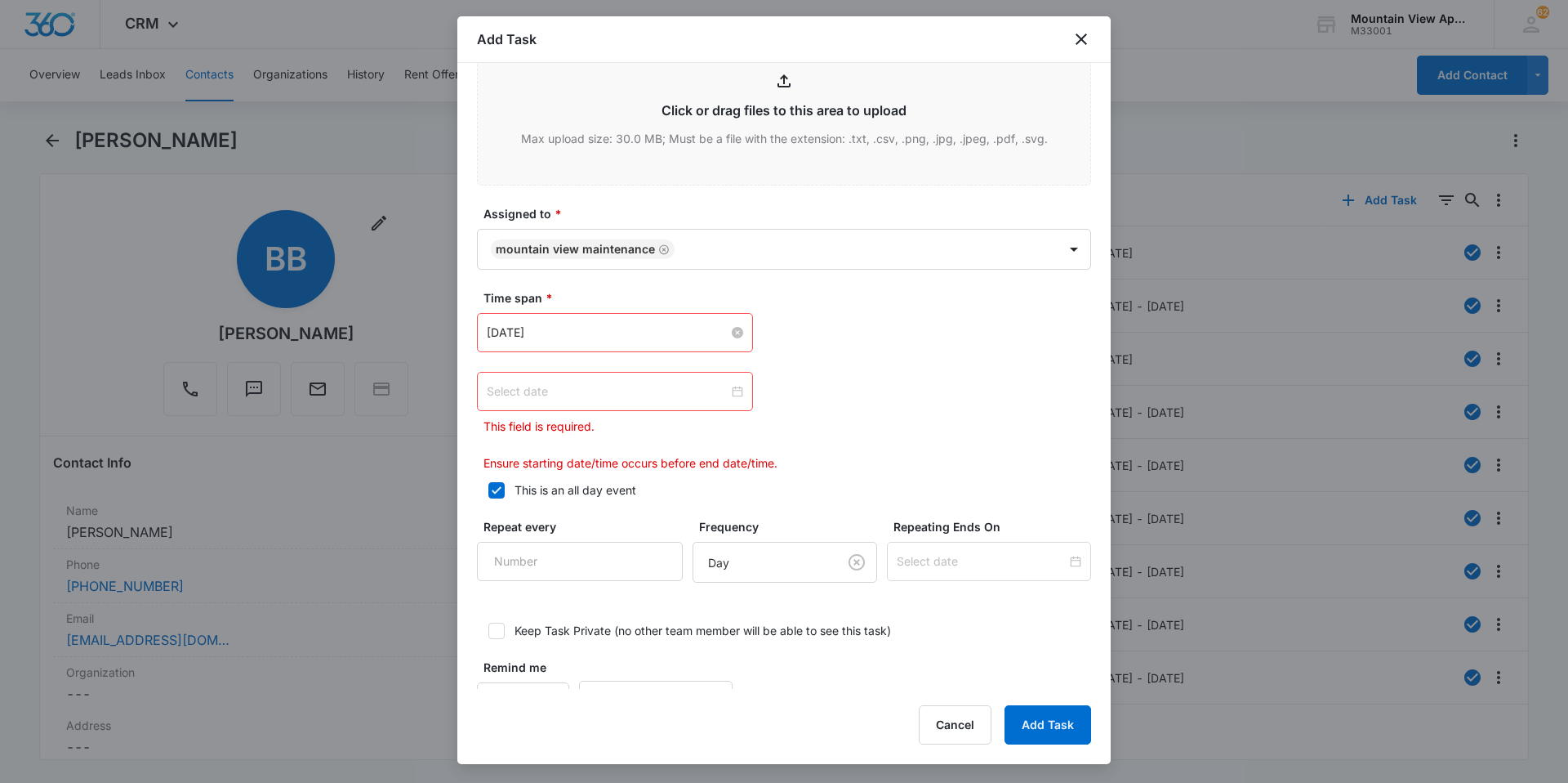
click at [728, 392] on div at bounding box center [614, 391] width 257 height 18
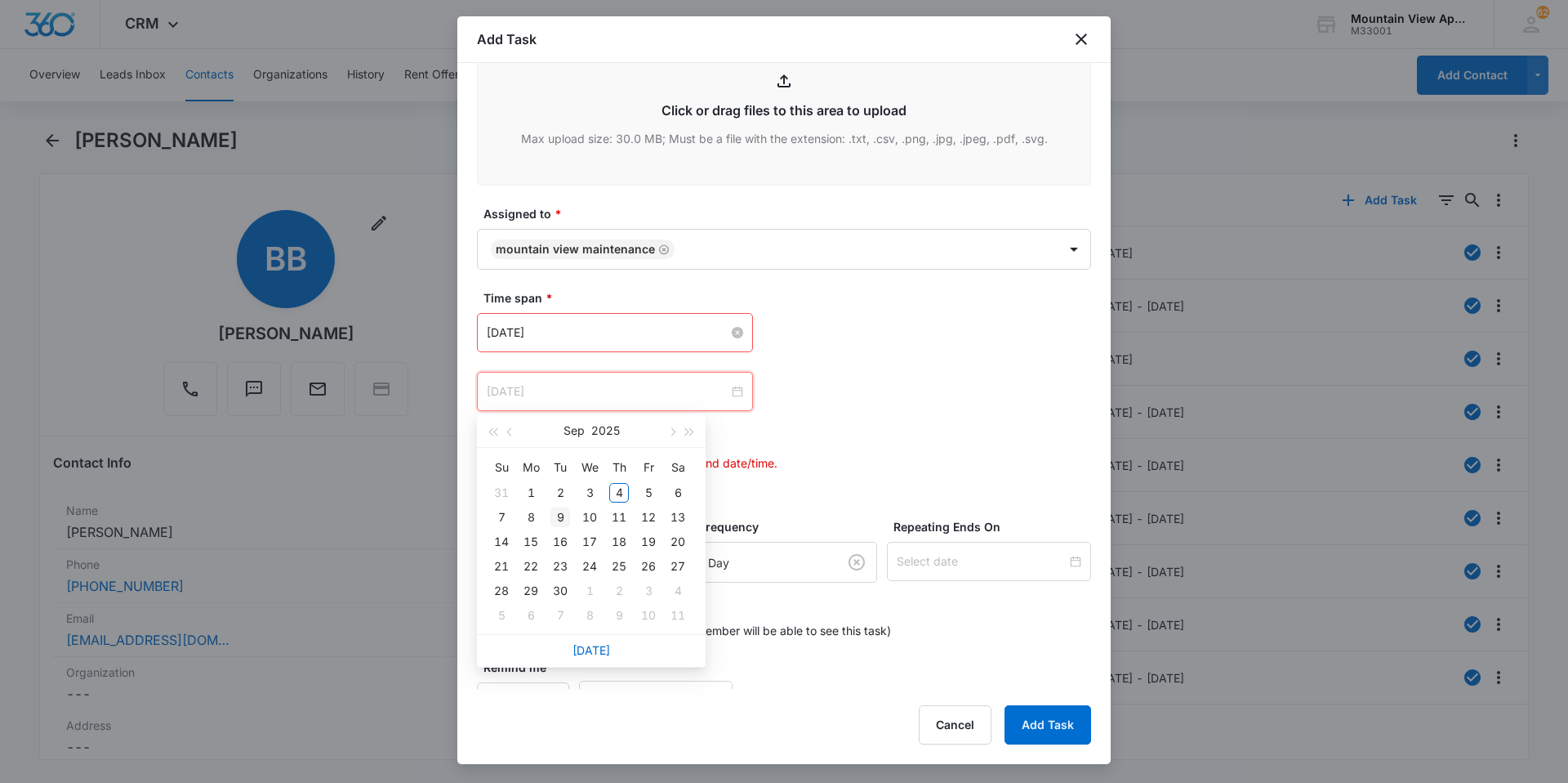
type input "[DATE]"
click at [554, 512] on div "9" at bounding box center [560, 517] width 20 height 20
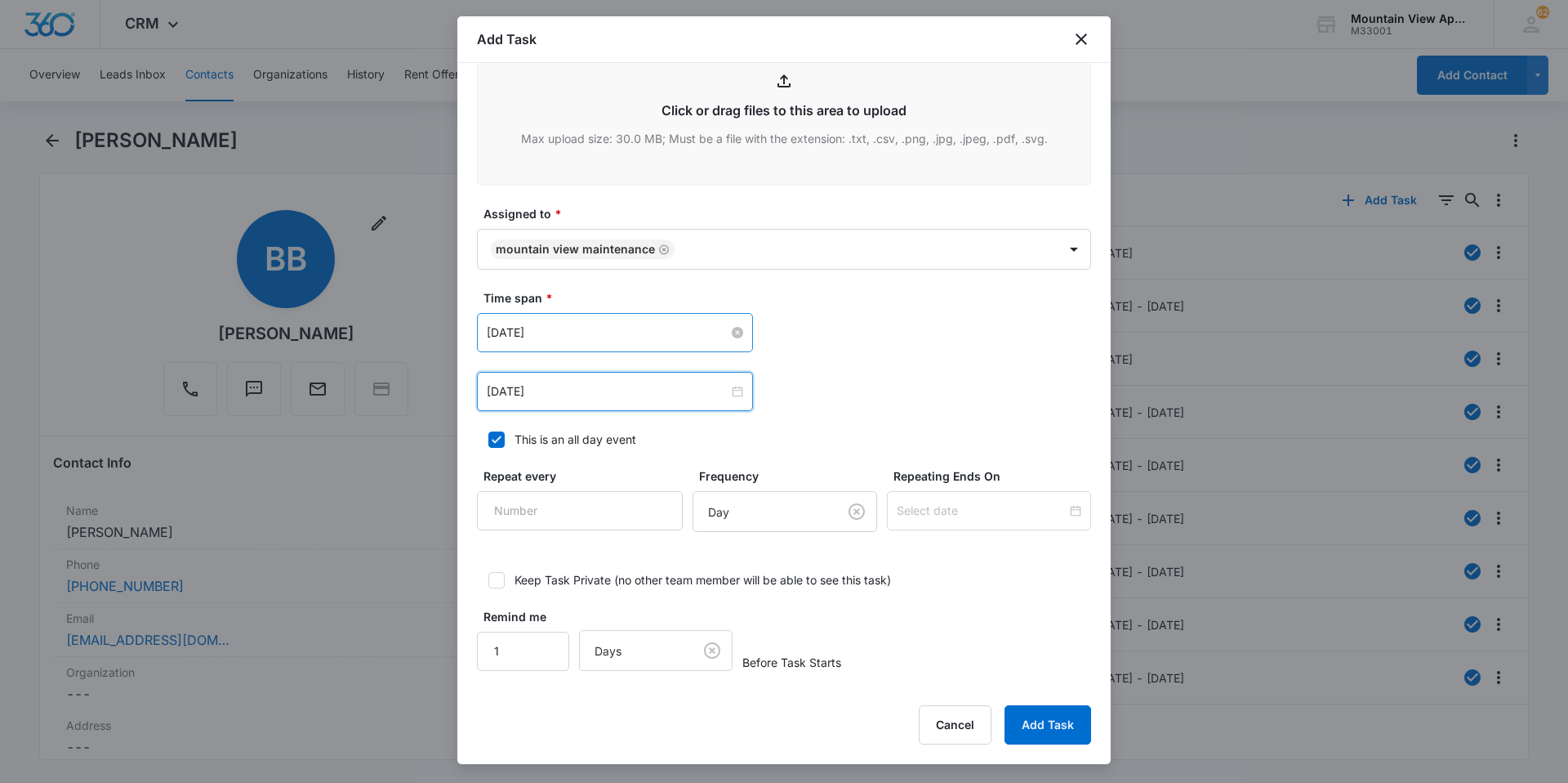
click at [951, 386] on div "[DATE] [DATE] Su Mo Tu We Th Fr Sa 31 1 2 3 4 5 6 7 8 9 10 11 12 13 14 15 16 17…" at bounding box center [784, 391] width 614 height 39
click at [1040, 734] on button "Add Task" at bounding box center [1048, 724] width 86 height 39
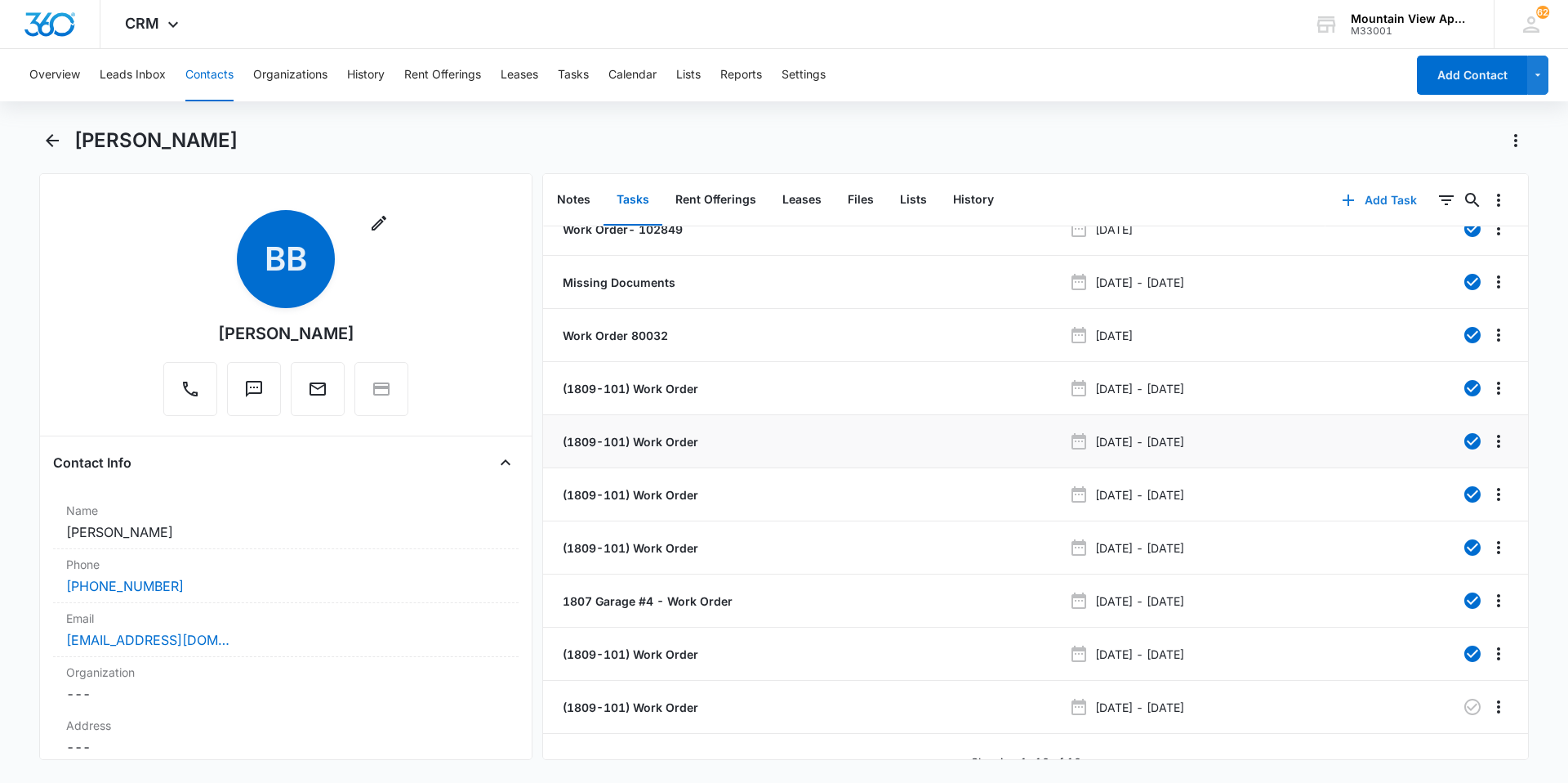
scroll to position [48, 0]
